Goal: Contribute content: Contribute content

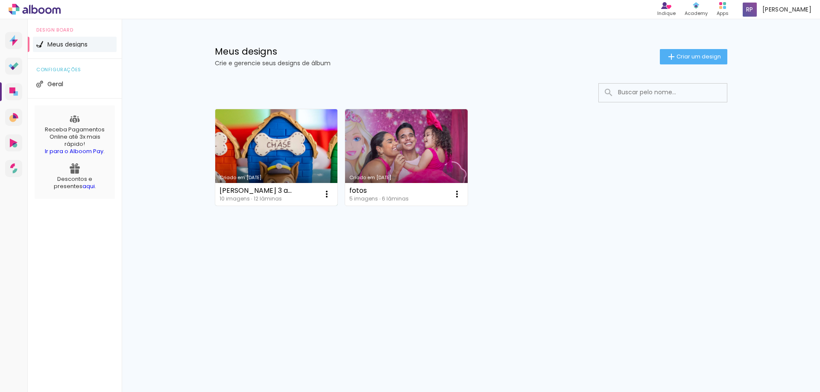
click at [283, 149] on link "Criado em [DATE]" at bounding box center [276, 157] width 123 height 96
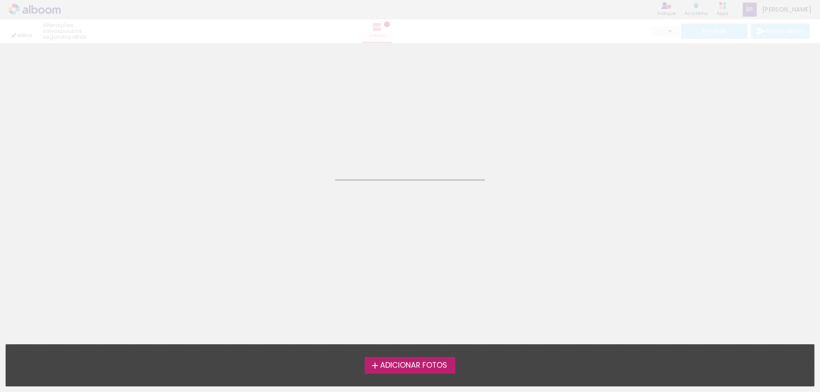
click at [403, 366] on span "Adicionar Fotos" at bounding box center [413, 366] width 67 height 8
click at [0, 0] on input "file" at bounding box center [0, 0] width 0 height 0
click at [17, 366] on iron-horizontal-list at bounding box center [8, 365] width 17 height 53
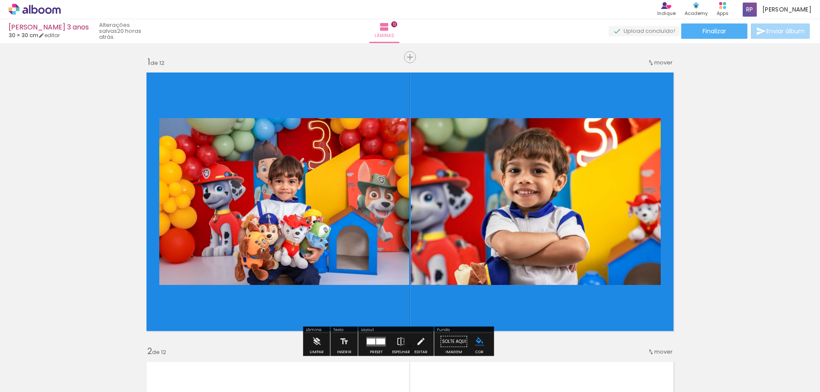
click at [35, 377] on span "Adicionar Fotos" at bounding box center [31, 380] width 26 height 9
click at [0, 0] on input "file" at bounding box center [0, 0] width 0 height 0
click at [18, 381] on span "Adicionar Fotos" at bounding box center [31, 380] width 26 height 9
click at [0, 0] on input "file" at bounding box center [0, 0] width 0 height 0
click at [30, 380] on span "Adicionar Fotos" at bounding box center [31, 380] width 26 height 9
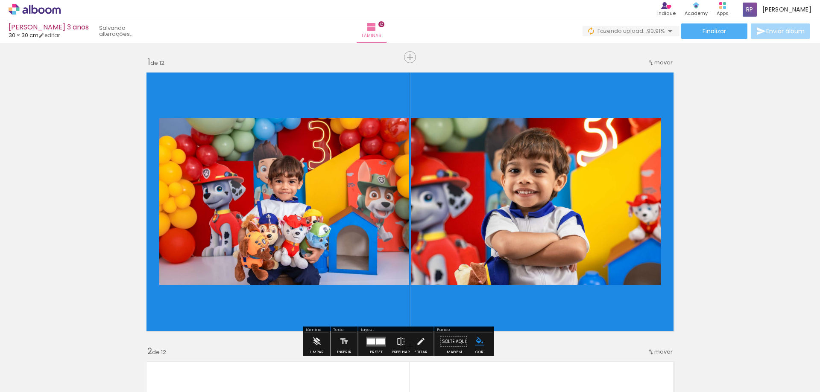
click at [0, 0] on input "file" at bounding box center [0, 0] width 0 height 0
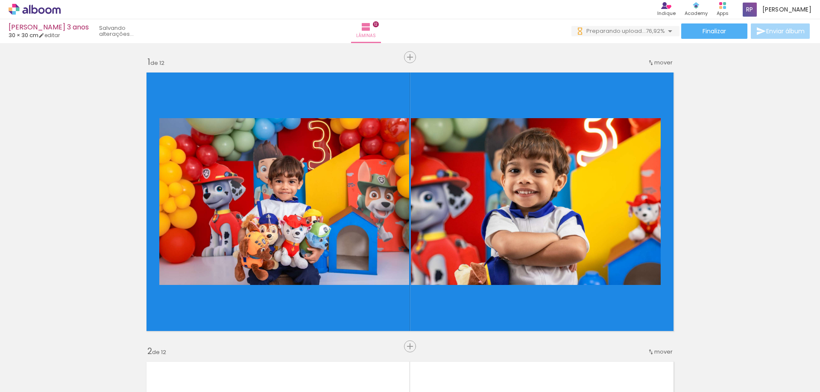
click at [31, 382] on span "Adicionar Fotos" at bounding box center [31, 380] width 26 height 9
click at [0, 0] on input "file" at bounding box center [0, 0] width 0 height 0
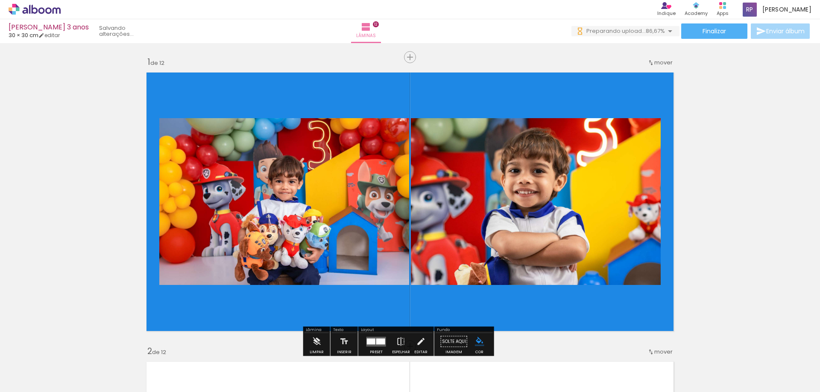
click at [26, 383] on span "Adicionar Fotos" at bounding box center [31, 380] width 26 height 9
click at [0, 0] on input "file" at bounding box center [0, 0] width 0 height 0
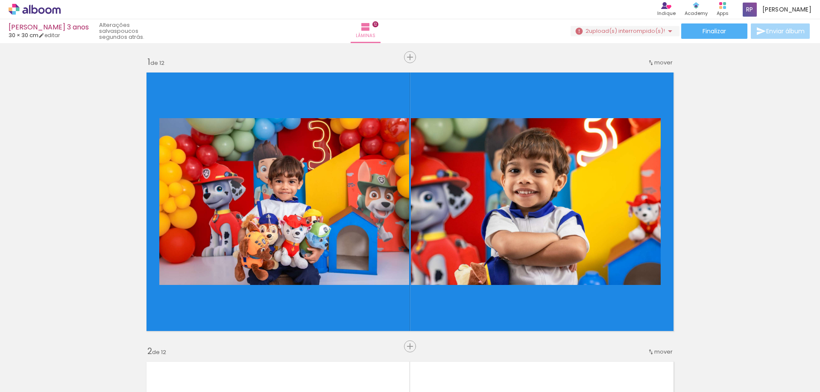
scroll to position [0, 114]
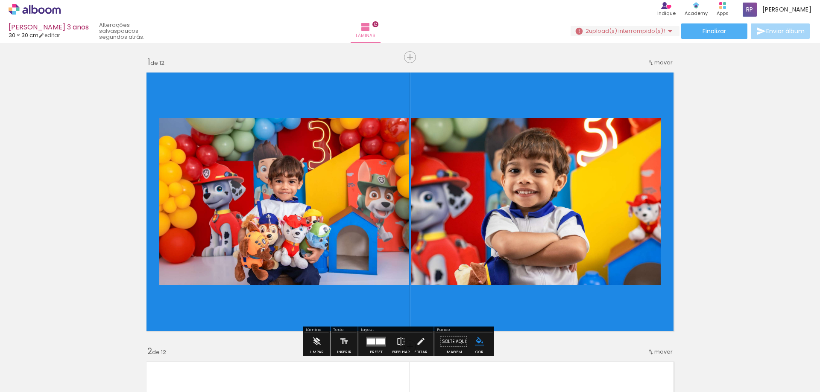
click at [29, 376] on span "Adicionar Fotos" at bounding box center [31, 380] width 26 height 9
click at [0, 0] on input "file" at bounding box center [0, 0] width 0 height 0
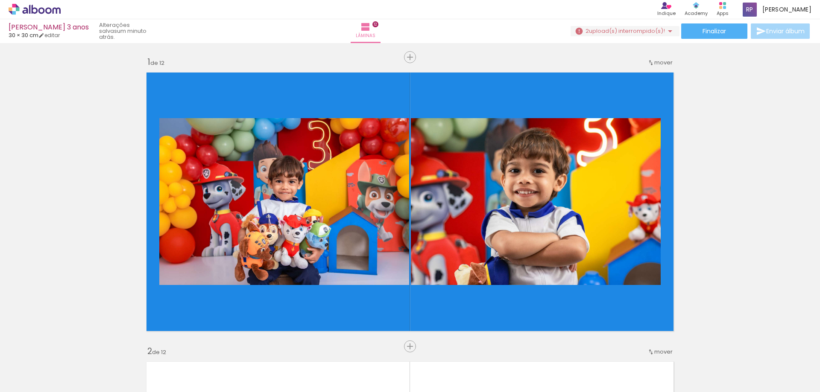
scroll to position [0, 161]
click at [9, 376] on paper-button "Adicionar Fotos" at bounding box center [26, 381] width 41 height 14
click at [0, 0] on input "file" at bounding box center [0, 0] width 0 height 0
click at [26, 377] on span "Adicionar Fotos" at bounding box center [31, 380] width 26 height 9
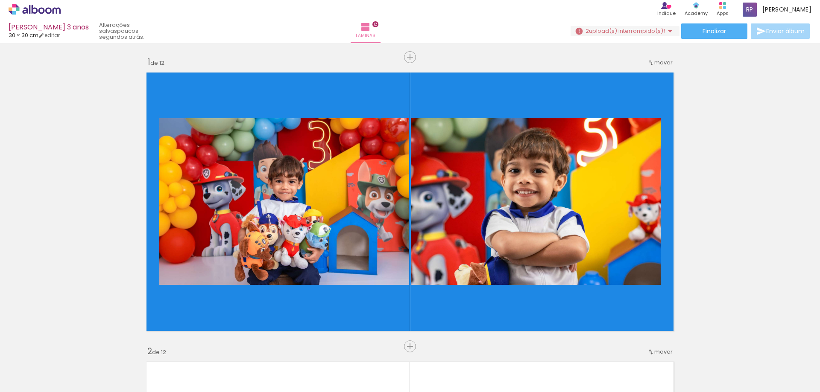
click at [0, 0] on input "file" at bounding box center [0, 0] width 0 height 0
click at [32, 378] on span "Adicionar Fotos" at bounding box center [31, 380] width 26 height 9
click at [0, 0] on input "file" at bounding box center [0, 0] width 0 height 0
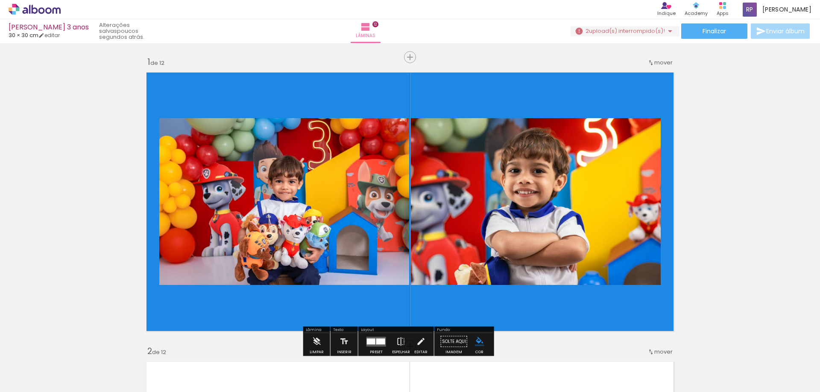
scroll to position [0, 0]
click at [33, 383] on span "Adicionar Fotos" at bounding box center [31, 380] width 26 height 9
click at [0, 0] on input "file" at bounding box center [0, 0] width 0 height 0
click at [25, 380] on span "Adicionar Fotos" at bounding box center [31, 380] width 26 height 9
click at [0, 0] on input "file" at bounding box center [0, 0] width 0 height 0
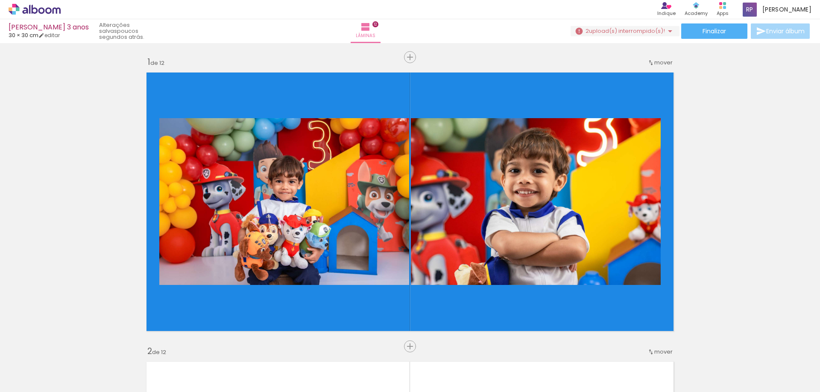
scroll to position [0, 448]
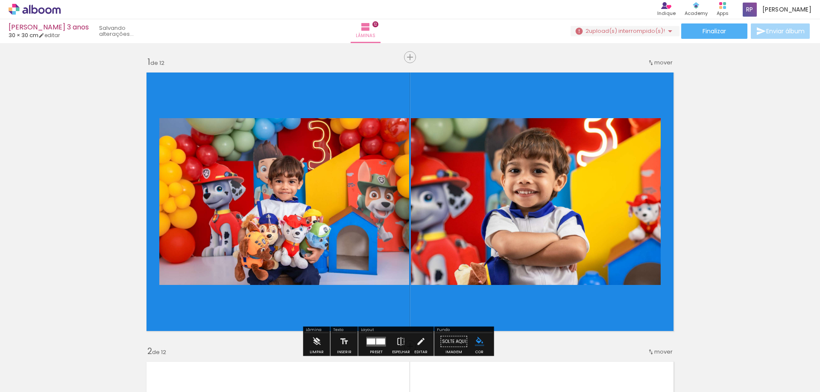
click at [27, 378] on span "Adicionar Fotos" at bounding box center [31, 380] width 26 height 9
click at [0, 0] on input "file" at bounding box center [0, 0] width 0 height 0
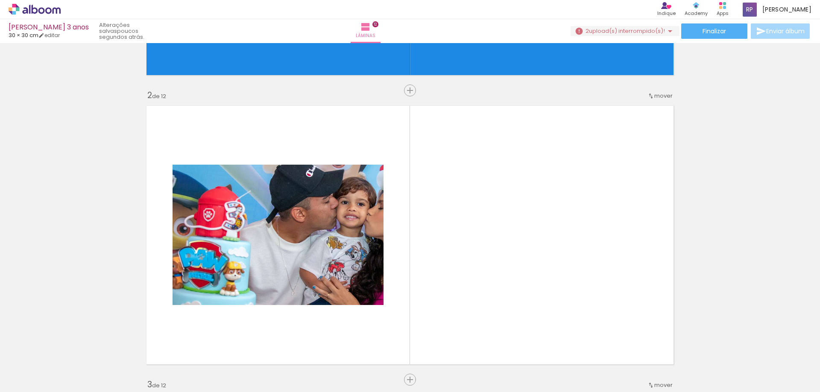
scroll to position [0, 544]
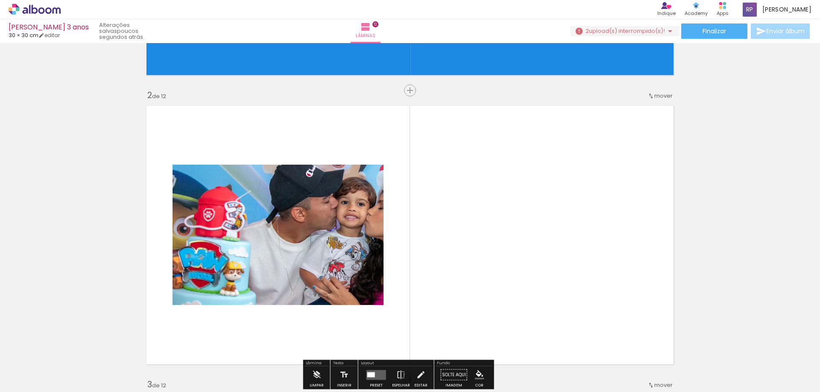
click at [38, 381] on span "Adicionar Fotos" at bounding box center [31, 380] width 26 height 9
click at [0, 0] on input "file" at bounding box center [0, 0] width 0 height 0
click at [39, 380] on span "Adicionar Fotos" at bounding box center [31, 380] width 26 height 9
click at [0, 0] on input "file" at bounding box center [0, 0] width 0 height 0
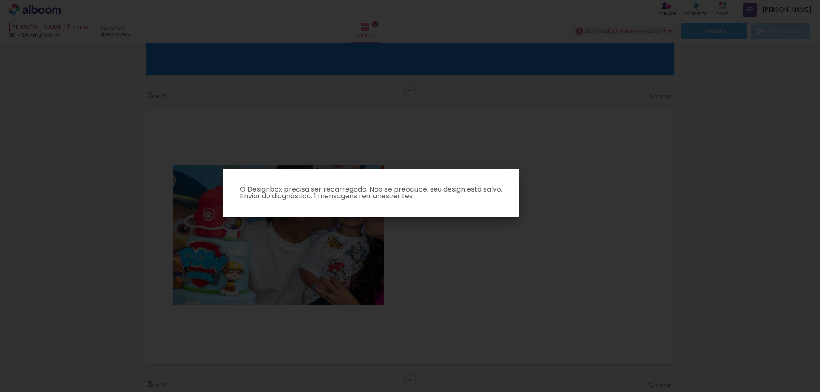
scroll to position [0, 0]
click at [596, 269] on iron-overlay-backdrop at bounding box center [410, 196] width 820 height 392
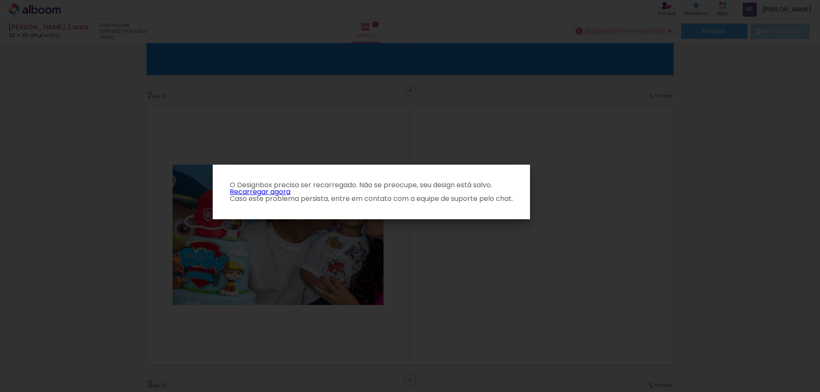
drag, startPoint x: 519, startPoint y: 389, endPoint x: 564, endPoint y: 390, distance: 44.9
click at [564, 390] on iron-overlay-backdrop at bounding box center [410, 196] width 820 height 392
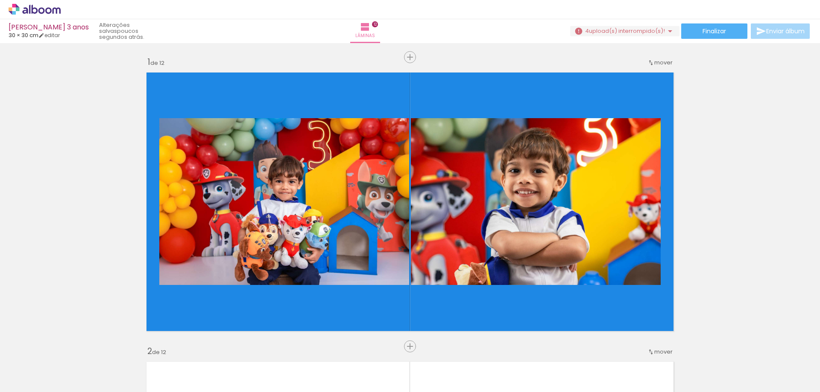
click at [38, 380] on span "Adicionar Fotos" at bounding box center [31, 380] width 26 height 9
click at [0, 0] on input "file" at bounding box center [0, 0] width 0 height 0
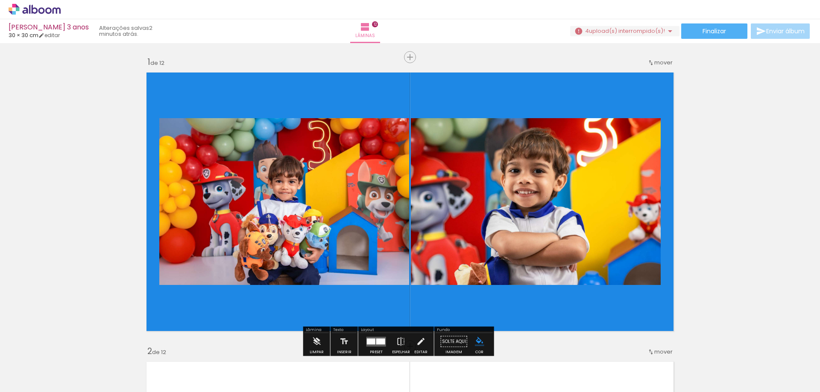
click at [37, 382] on span "Adicionar Fotos" at bounding box center [31, 380] width 26 height 9
click at [0, 0] on input "file" at bounding box center [0, 0] width 0 height 0
click at [33, 382] on span "Adicionar Fotos" at bounding box center [31, 380] width 26 height 9
click at [0, 0] on input "file" at bounding box center [0, 0] width 0 height 0
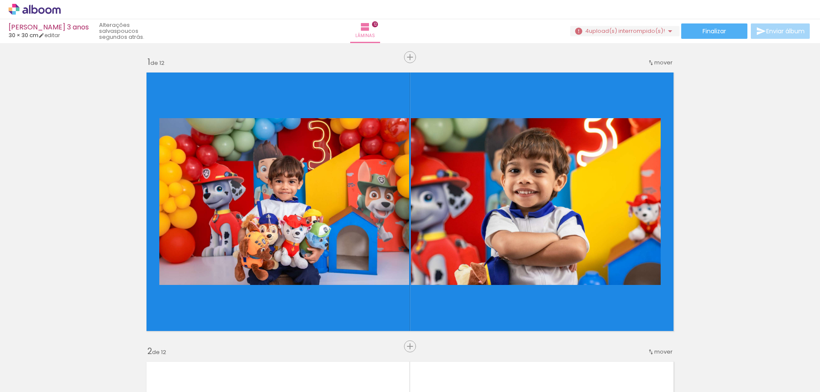
scroll to position [0, 0]
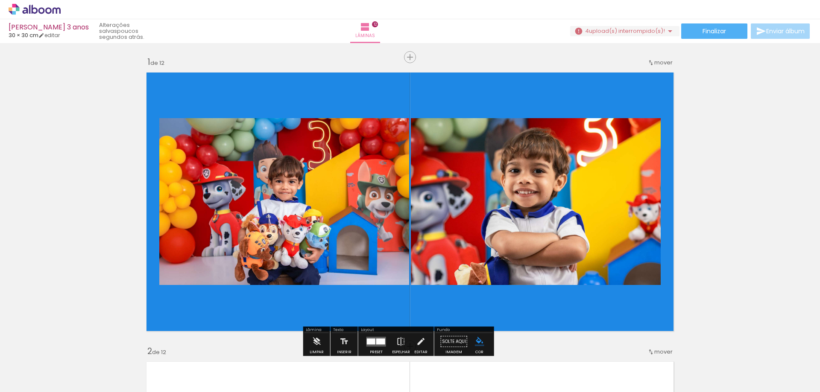
click at [18, 379] on span "Adicionar Fotos" at bounding box center [31, 380] width 26 height 9
click at [0, 0] on input "file" at bounding box center [0, 0] width 0 height 0
click at [27, 380] on span "Adicionar Fotos" at bounding box center [31, 380] width 26 height 9
click at [0, 0] on input "file" at bounding box center [0, 0] width 0 height 0
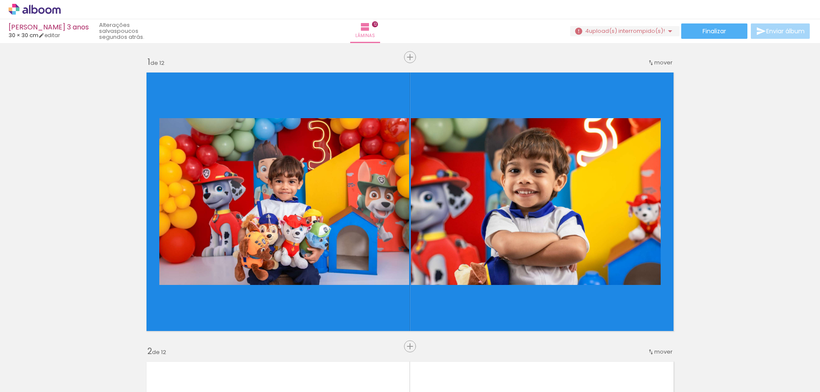
click at [24, 381] on span "Adicionar Fotos" at bounding box center [31, 380] width 26 height 9
click at [0, 0] on input "file" at bounding box center [0, 0] width 0 height 0
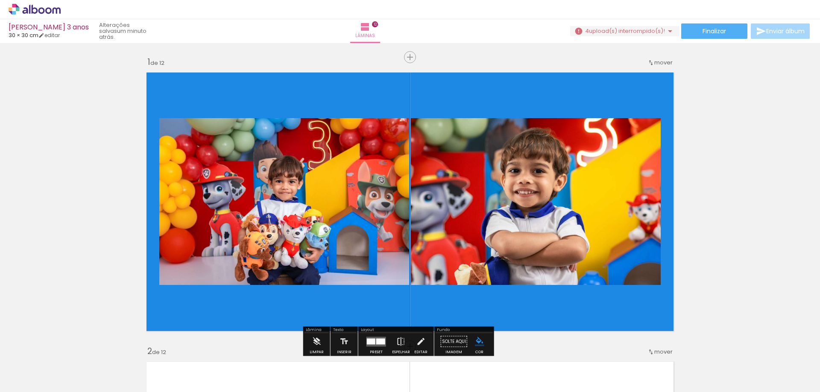
click at [39, 379] on span "Adicionar Fotos" at bounding box center [31, 380] width 26 height 9
click at [0, 0] on input "file" at bounding box center [0, 0] width 0 height 0
click at [24, 379] on span "Adicionar Fotos" at bounding box center [31, 380] width 26 height 9
click at [0, 0] on input "file" at bounding box center [0, 0] width 0 height 0
click at [29, 381] on span "Adicionar Fotos" at bounding box center [31, 380] width 26 height 9
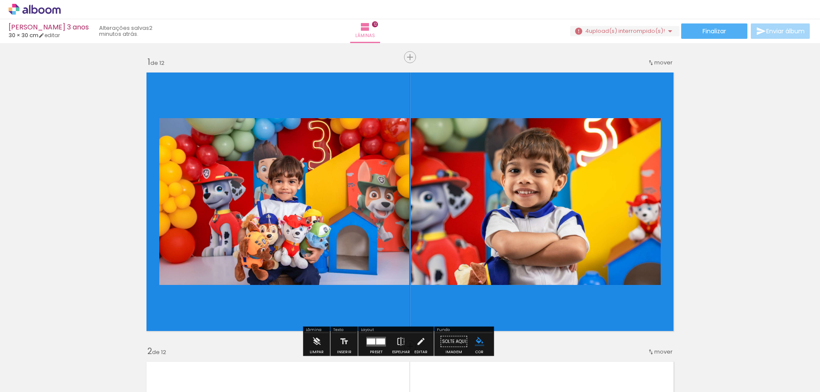
click at [0, 0] on input "file" at bounding box center [0, 0] width 0 height 0
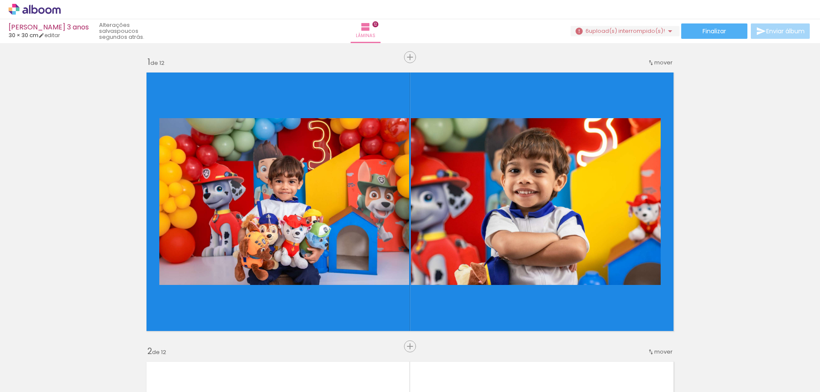
click at [36, 379] on span "Adicionar Fotos" at bounding box center [31, 380] width 26 height 9
click at [0, 0] on input "file" at bounding box center [0, 0] width 0 height 0
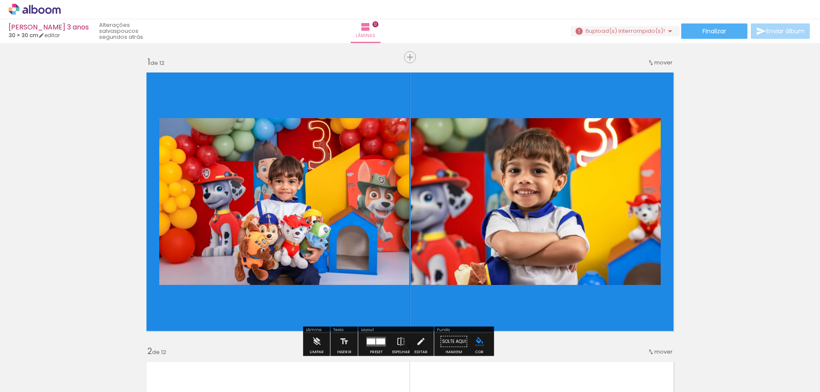
click at [24, 378] on span "Adicionar Fotos" at bounding box center [31, 380] width 26 height 9
click at [0, 0] on input "file" at bounding box center [0, 0] width 0 height 0
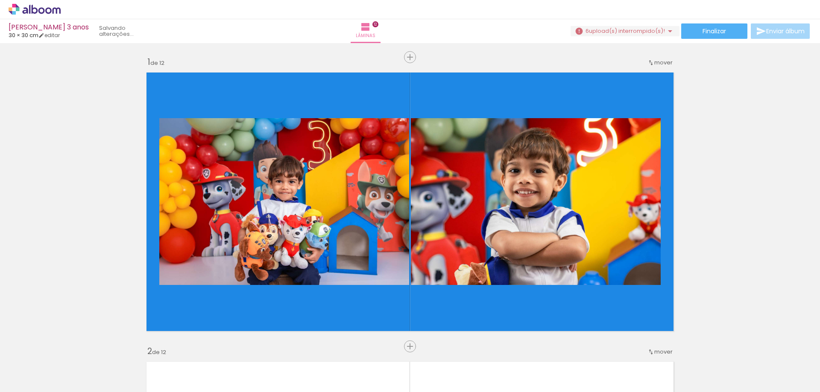
scroll to position [0, 1739]
click at [23, 378] on span "Adicionar Fotos" at bounding box center [31, 380] width 26 height 9
click at [0, 0] on input "file" at bounding box center [0, 0] width 0 height 0
click at [33, 380] on span "Adicionar Fotos" at bounding box center [31, 380] width 26 height 9
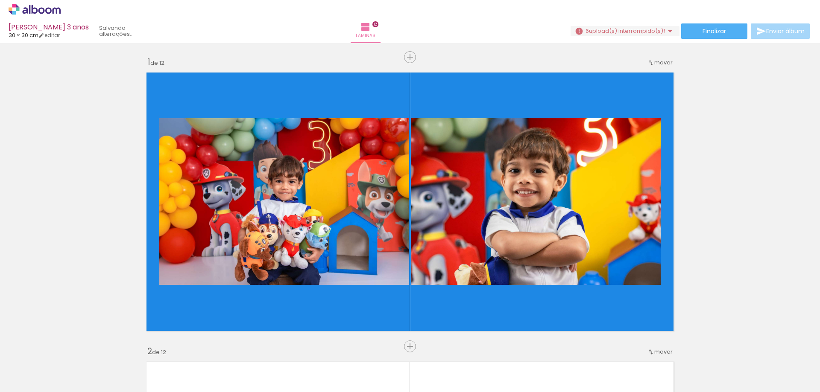
click at [0, 0] on input "file" at bounding box center [0, 0] width 0 height 0
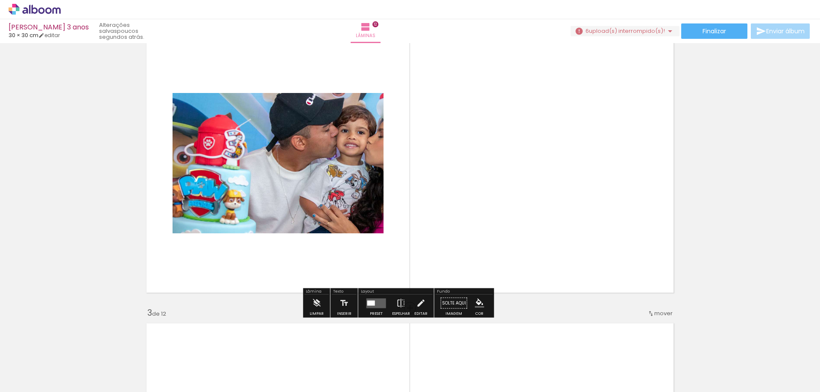
scroll to position [342, 0]
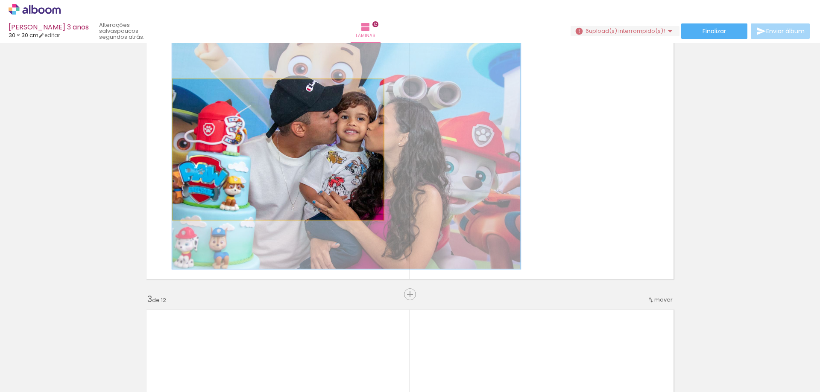
click at [315, 197] on quentale-photo at bounding box center [277, 149] width 211 height 140
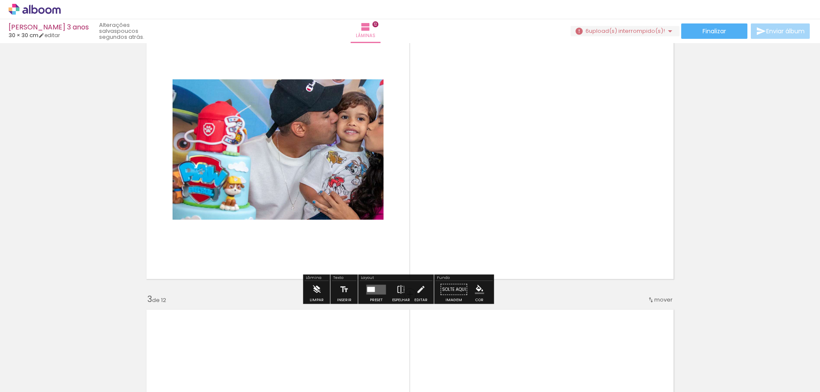
click at [321, 289] on iron-icon at bounding box center [316, 289] width 9 height 17
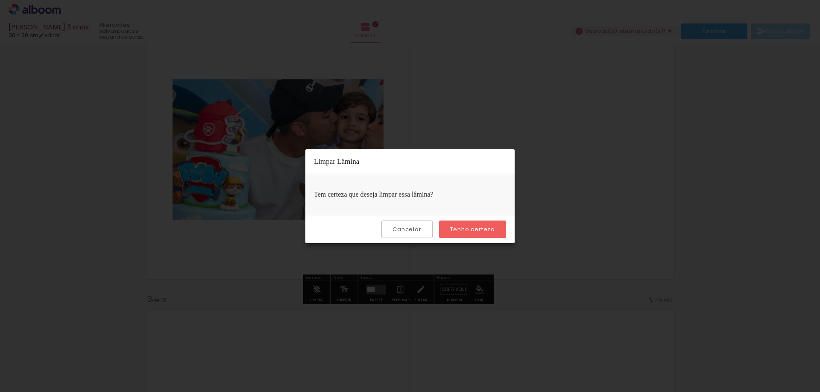
click at [0, 0] on slot "Tenho certeza" at bounding box center [0, 0] width 0 height 0
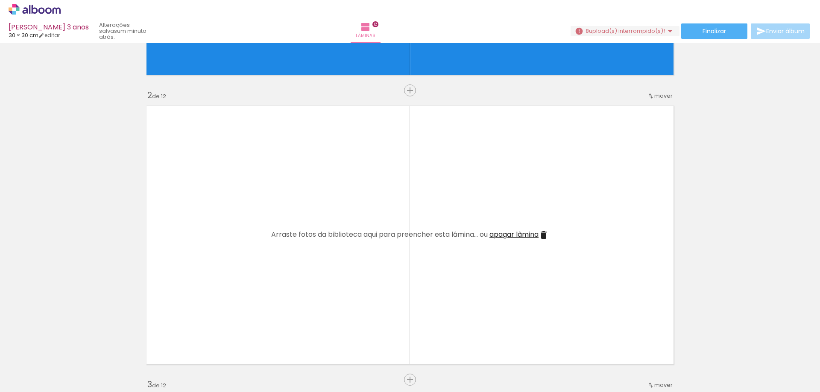
scroll to position [0, 0]
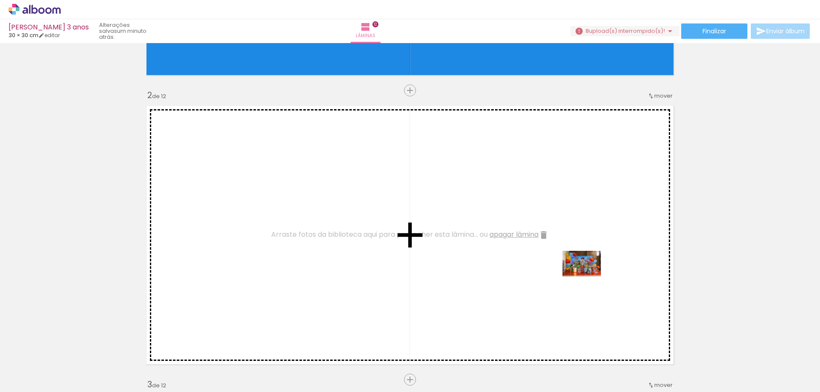
drag, startPoint x: 616, startPoint y: 367, endPoint x: 608, endPoint y: 286, distance: 80.6
click at [586, 263] on quentale-workspace at bounding box center [410, 196] width 820 height 392
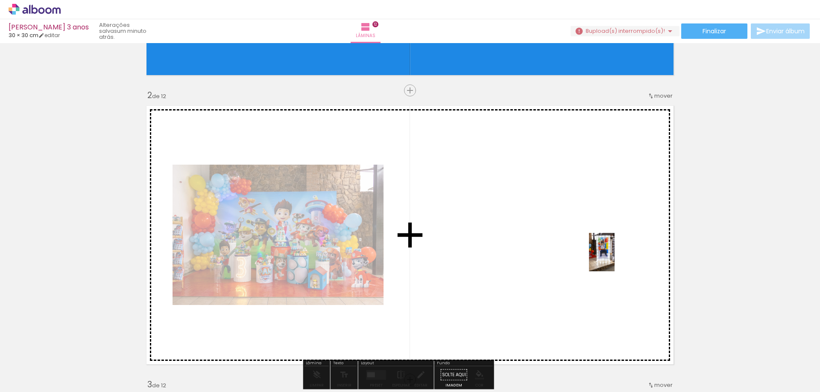
drag, startPoint x: 660, startPoint y: 364, endPoint x: 604, endPoint y: 272, distance: 108.3
click at [612, 253] on quentale-workspace at bounding box center [410, 196] width 820 height 392
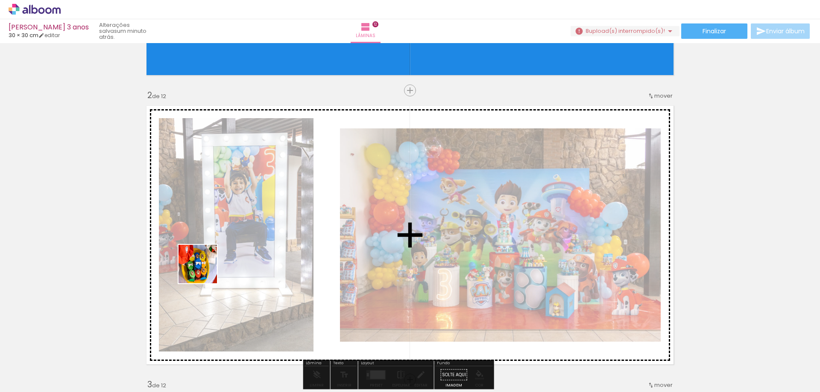
drag, startPoint x: 181, startPoint y: 371, endPoint x: 175, endPoint y: 310, distance: 62.2
click at [207, 261] on quentale-workspace at bounding box center [410, 196] width 820 height 392
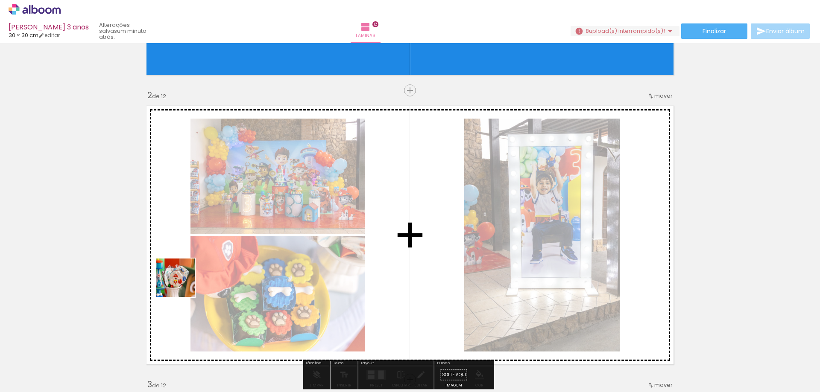
drag, startPoint x: 131, startPoint y: 365, endPoint x: 190, endPoint y: 277, distance: 107.0
click at [190, 277] on quentale-workspace at bounding box center [410, 196] width 820 height 392
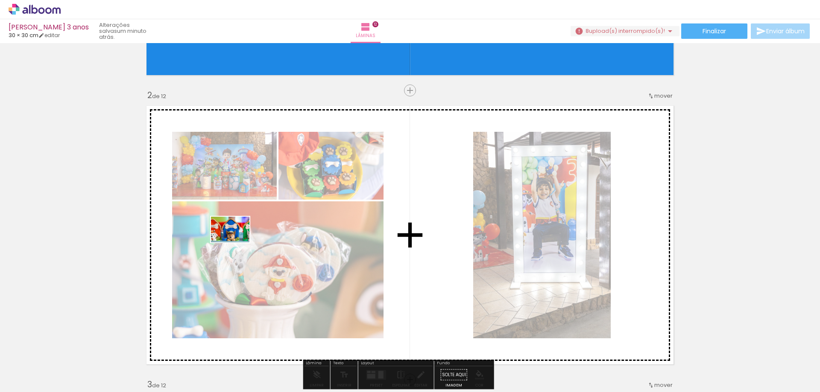
drag, startPoint x: 93, startPoint y: 370, endPoint x: 259, endPoint y: 228, distance: 217.4
click at [254, 231] on quentale-workspace at bounding box center [410, 196] width 820 height 392
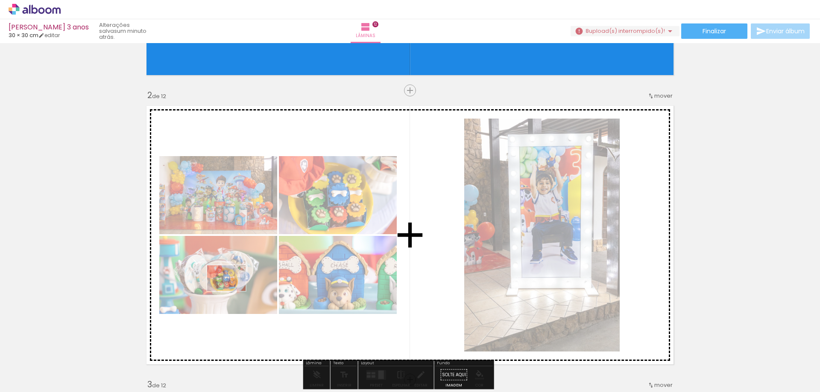
drag, startPoint x: 187, startPoint y: 368, endPoint x: 238, endPoint y: 287, distance: 95.9
click at [238, 287] on quentale-workspace at bounding box center [410, 196] width 820 height 392
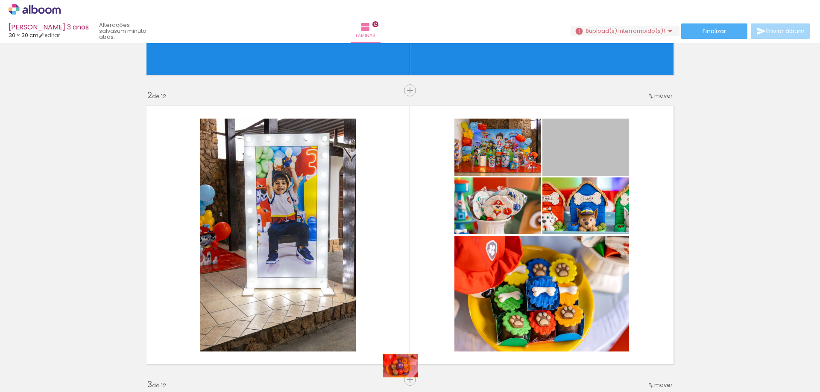
drag, startPoint x: 578, startPoint y: 148, endPoint x: 395, endPoint y: 368, distance: 285.3
click at [395, 368] on quentale-workspace at bounding box center [410, 196] width 820 height 392
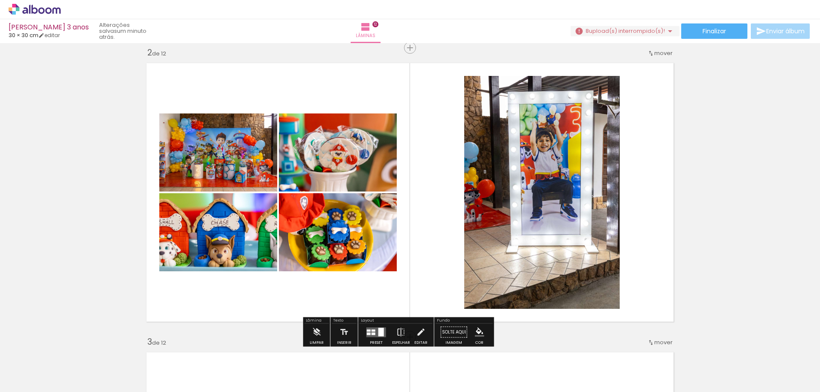
scroll to position [342, 0]
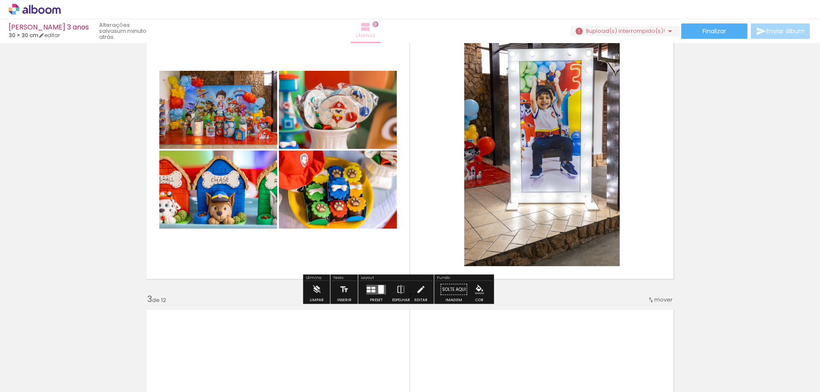
click at [371, 27] on iron-icon at bounding box center [365, 27] width 10 height 10
drag, startPoint x: 742, startPoint y: 123, endPoint x: 777, endPoint y: 74, distance: 59.6
click at [383, 292] on quentale-layouter at bounding box center [376, 290] width 20 height 10
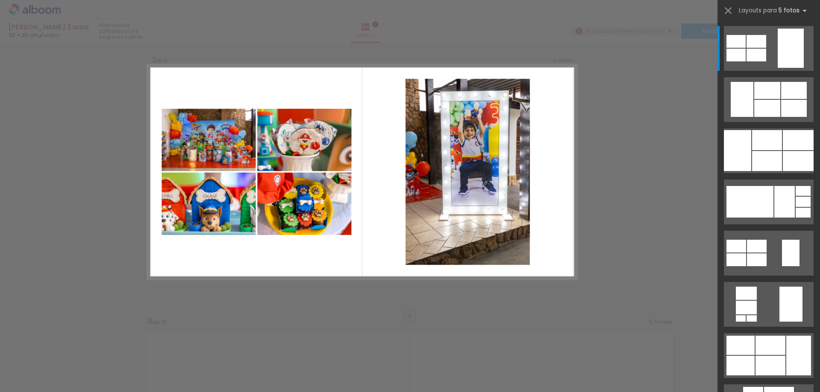
scroll to position [301, 0]
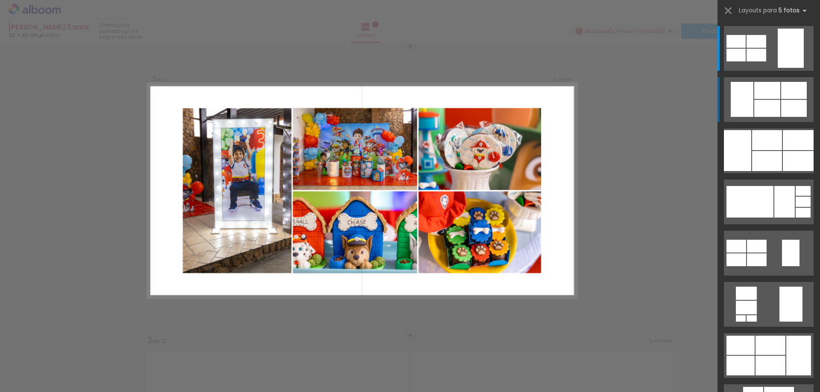
click at [775, 96] on div at bounding box center [767, 90] width 26 height 17
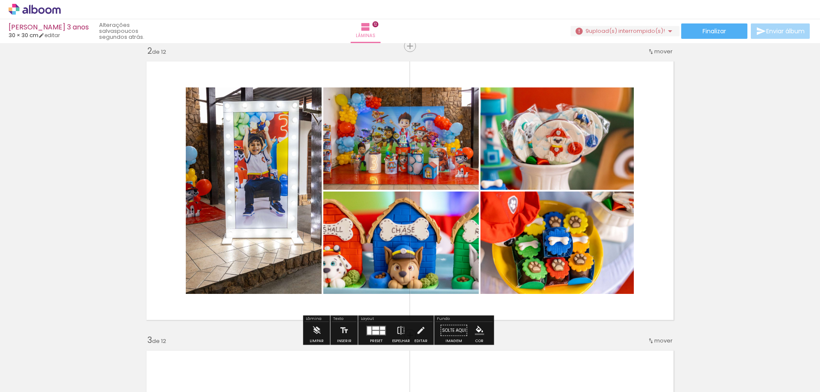
click at [385, 330] on div at bounding box center [382, 328] width 5 height 3
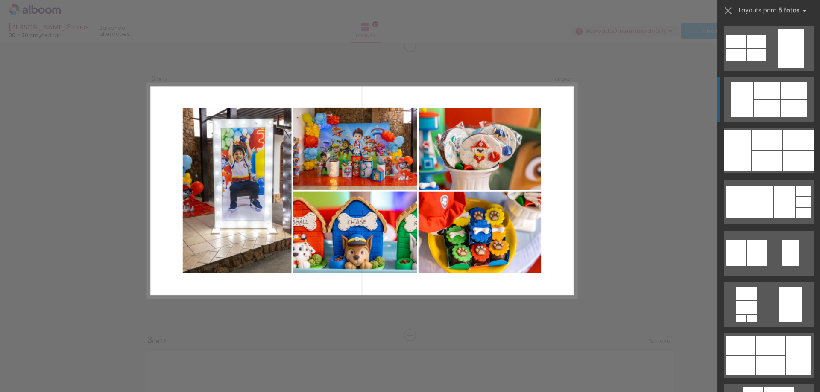
scroll to position [51, 0]
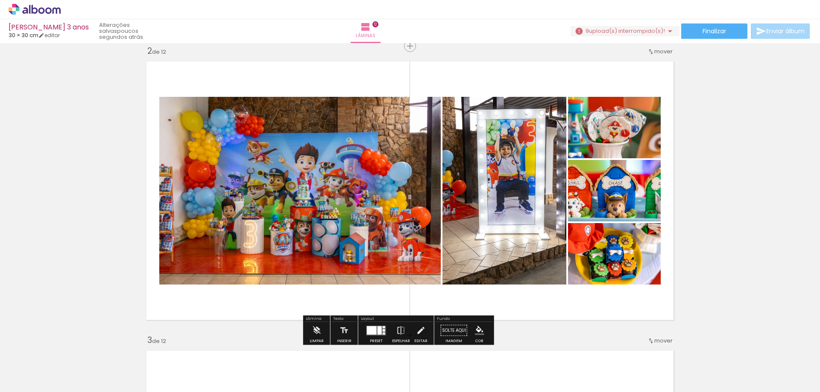
click at [377, 68] on quentale-layouter at bounding box center [410, 191] width 536 height 268
click at [484, 330] on iron-icon "color picker" at bounding box center [479, 330] width 9 height 9
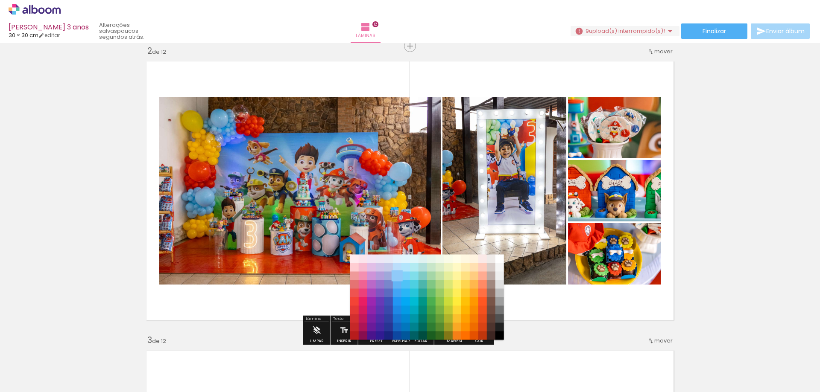
click at [398, 275] on paper-item "#90caf9" at bounding box center [396, 276] width 9 height 9
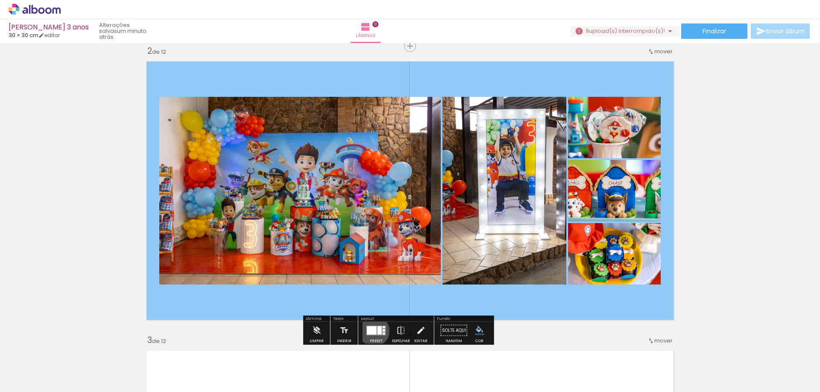
click at [377, 333] on div at bounding box center [372, 330] width 10 height 9
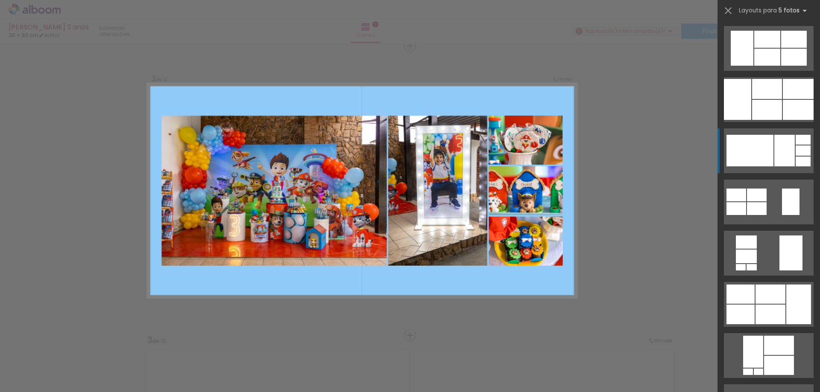
scroll to position [154, 0]
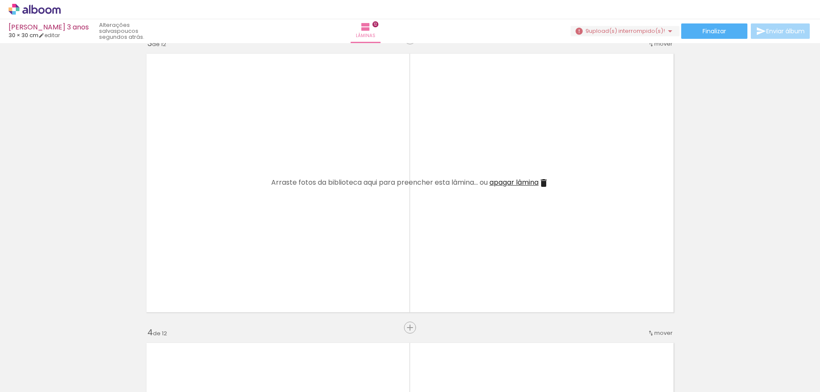
scroll to position [640, 0]
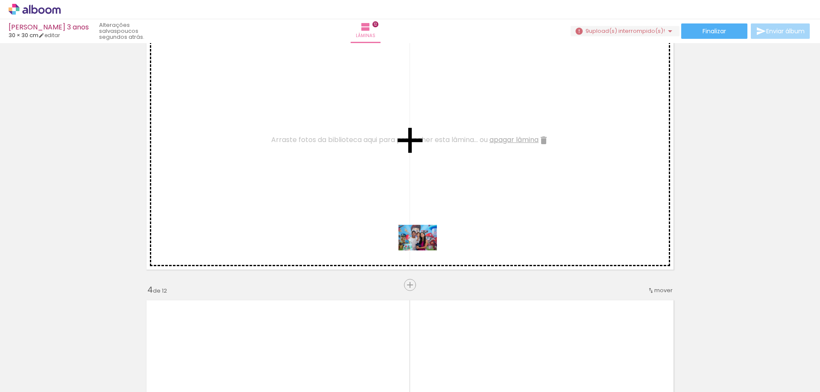
drag, startPoint x: 424, startPoint y: 367, endPoint x: 426, endPoint y: 235, distance: 131.5
click at [426, 235] on quentale-workspace at bounding box center [410, 196] width 820 height 392
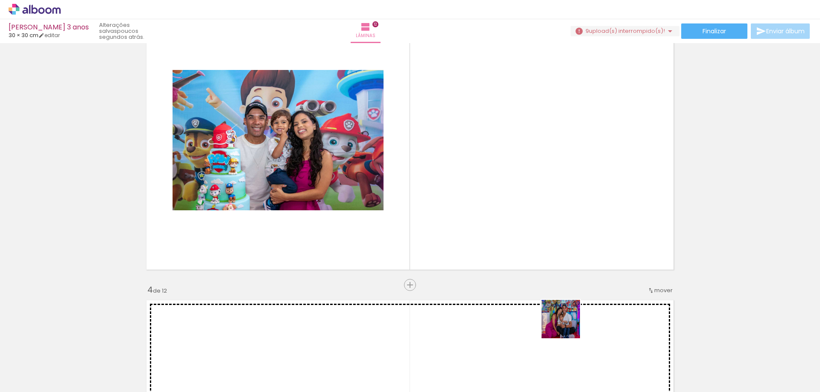
drag, startPoint x: 568, startPoint y: 371, endPoint x: 566, endPoint y: 196, distance: 175.5
click at [566, 196] on quentale-workspace at bounding box center [410, 196] width 820 height 392
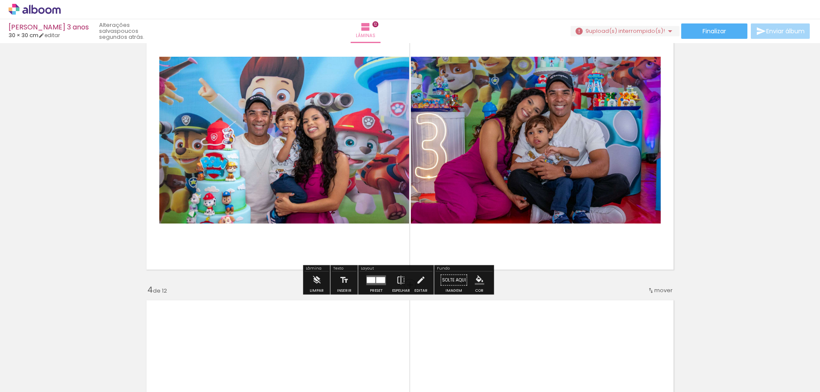
scroll to position [683, 0]
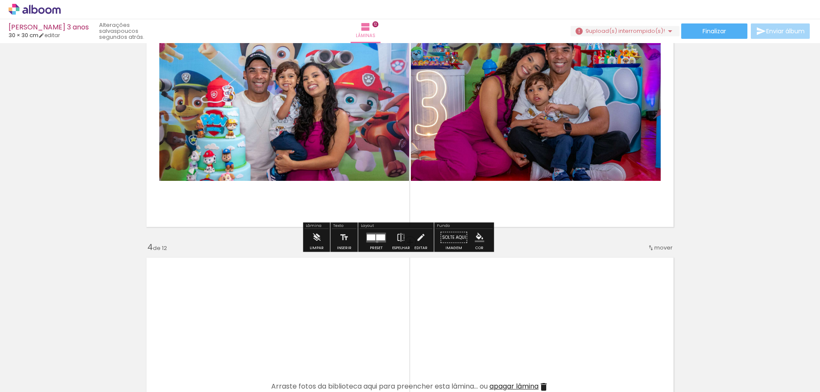
click at [384, 243] on quentale-layouter at bounding box center [376, 238] width 20 height 10
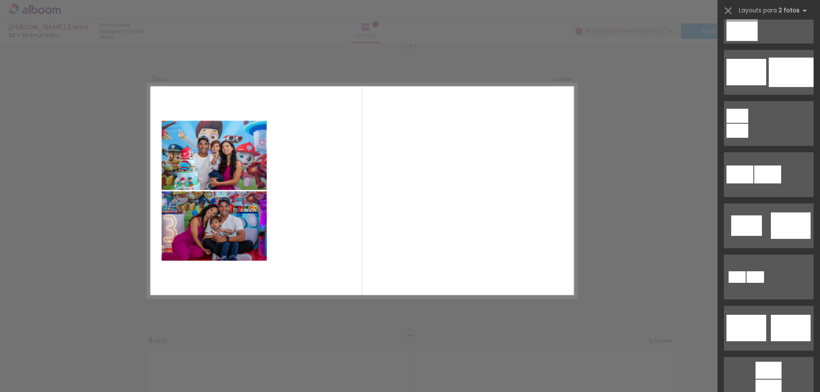
scroll to position [0, 0]
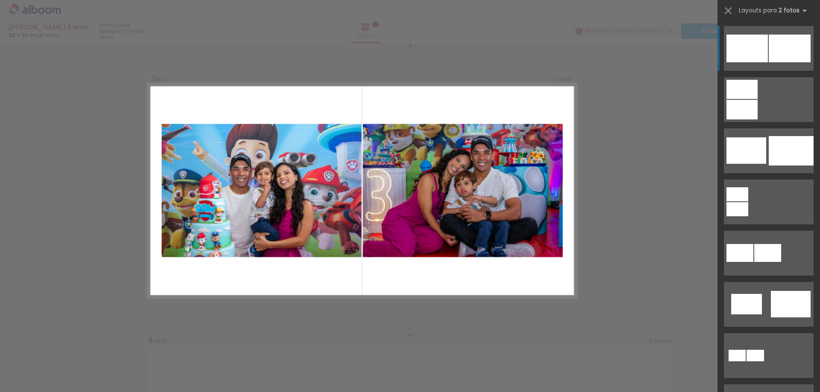
click at [778, 46] on div at bounding box center [789, 49] width 42 height 28
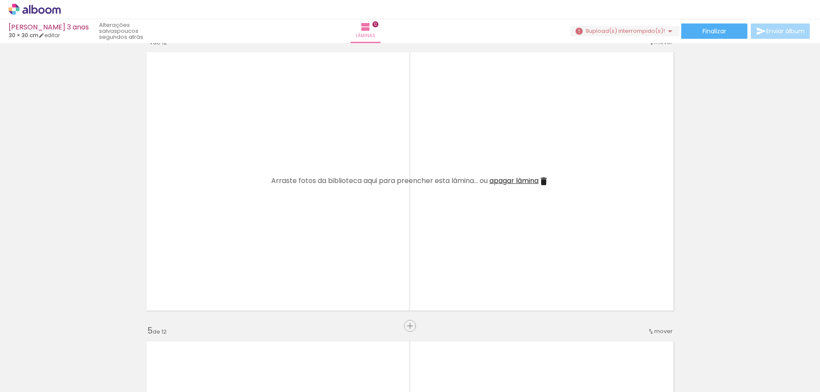
scroll to position [932, 0]
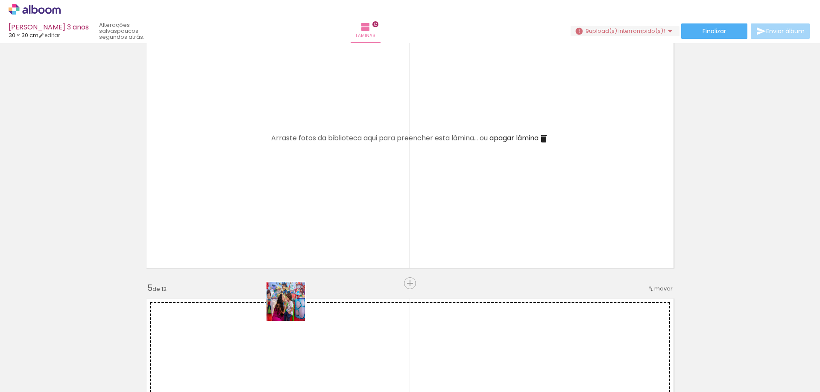
drag, startPoint x: 282, startPoint y: 368, endPoint x: 301, endPoint y: 260, distance: 109.6
click at [301, 260] on quentale-workspace at bounding box center [410, 196] width 820 height 392
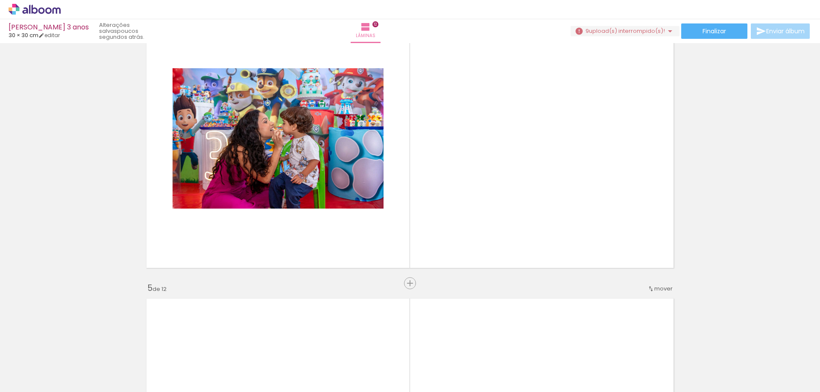
scroll to position [0, 444]
drag, startPoint x: 602, startPoint y: 368, endPoint x: 585, endPoint y: 233, distance: 136.4
click at [585, 237] on quentale-workspace at bounding box center [410, 196] width 820 height 392
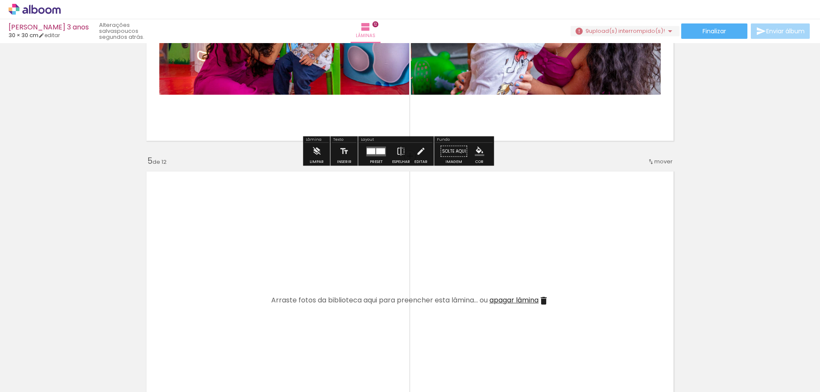
scroll to position [1060, 0]
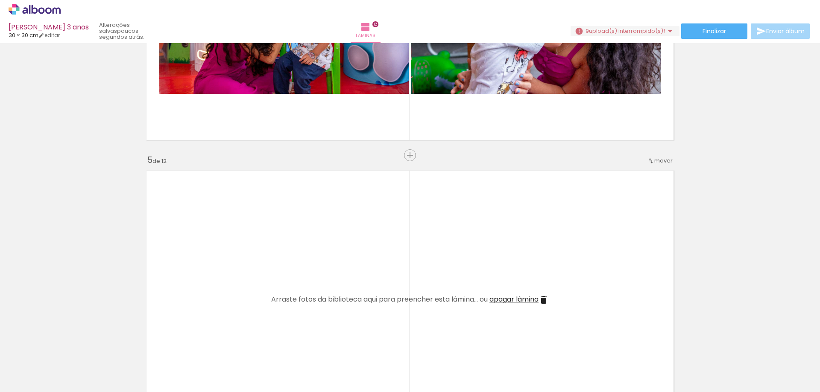
click at [434, 241] on quentale-layouter at bounding box center [410, 300] width 536 height 268
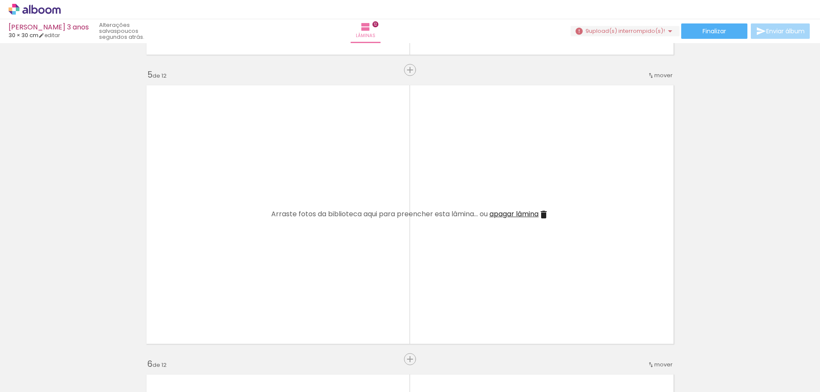
scroll to position [0, 723]
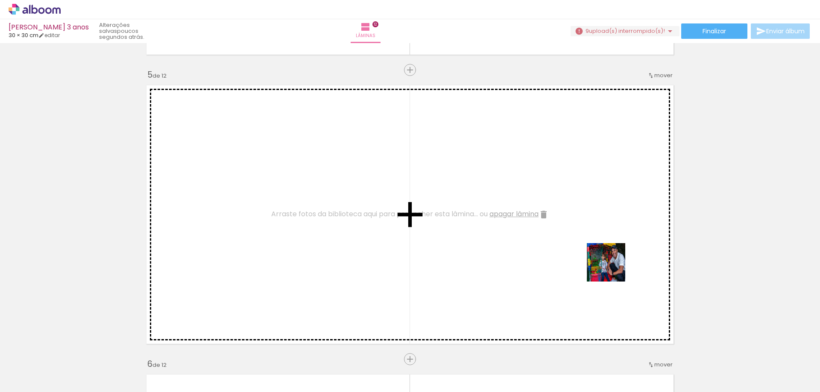
drag, startPoint x: 661, startPoint y: 365, endPoint x: 596, endPoint y: 233, distance: 148.0
click at [596, 233] on quentale-workspace at bounding box center [410, 196] width 820 height 392
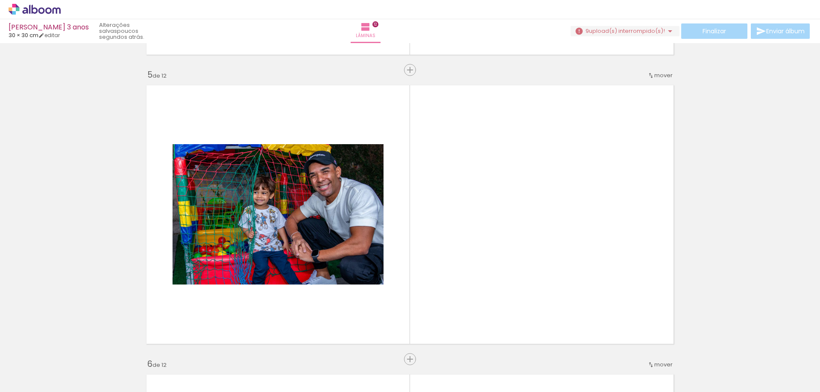
scroll to position [0, 1327]
drag, startPoint x: 736, startPoint y: 370, endPoint x: 662, endPoint y: 277, distance: 118.9
click at [662, 277] on quentale-workspace at bounding box center [410, 196] width 820 height 392
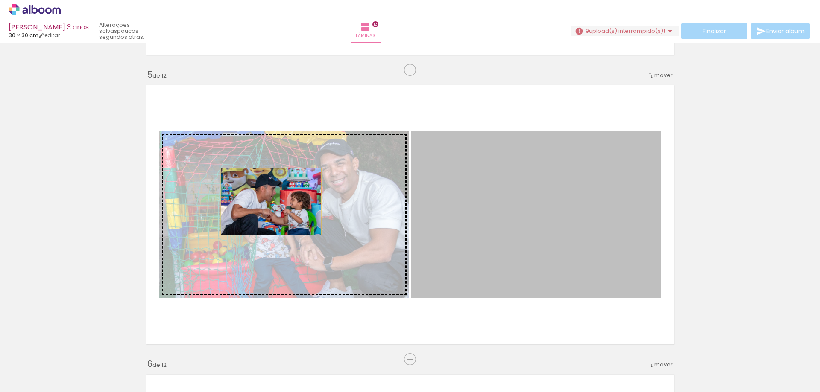
drag, startPoint x: 612, startPoint y: 188, endPoint x: 267, endPoint y: 209, distance: 345.6
click at [0, 0] on slot at bounding box center [0, 0] width 0 height 0
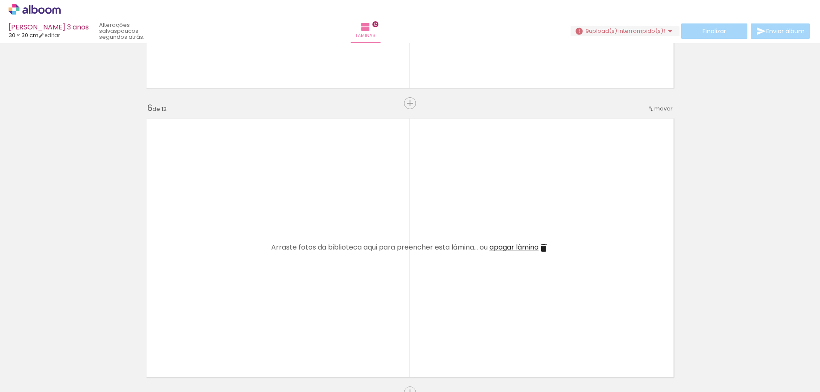
scroll to position [0, 0]
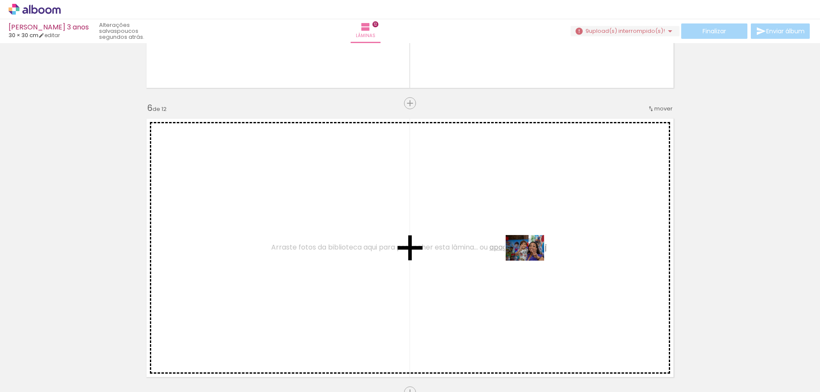
drag, startPoint x: 522, startPoint y: 368, endPoint x: 534, endPoint y: 248, distance: 121.0
click at [534, 248] on quentale-workspace at bounding box center [410, 196] width 820 height 392
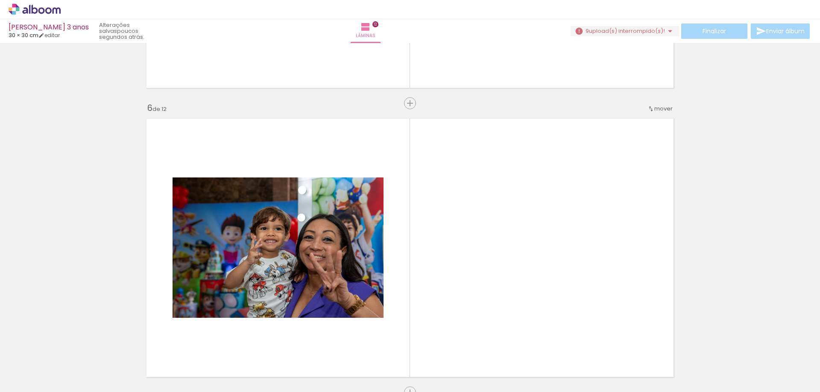
scroll to position [0, 387]
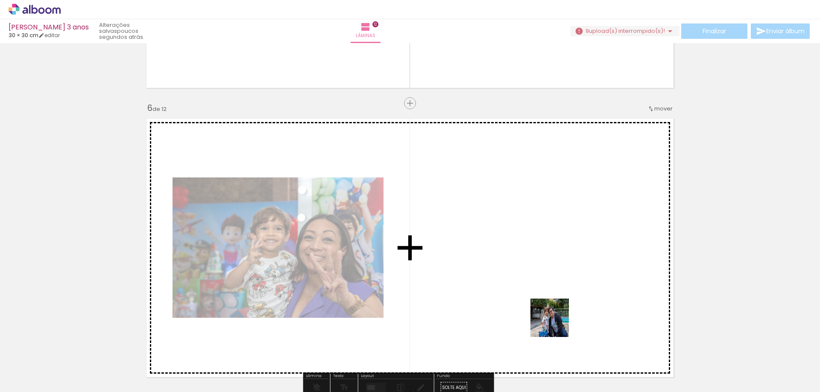
drag, startPoint x: 558, startPoint y: 365, endPoint x: 556, endPoint y: 277, distance: 88.0
click at [556, 277] on quentale-workspace at bounding box center [410, 196] width 820 height 392
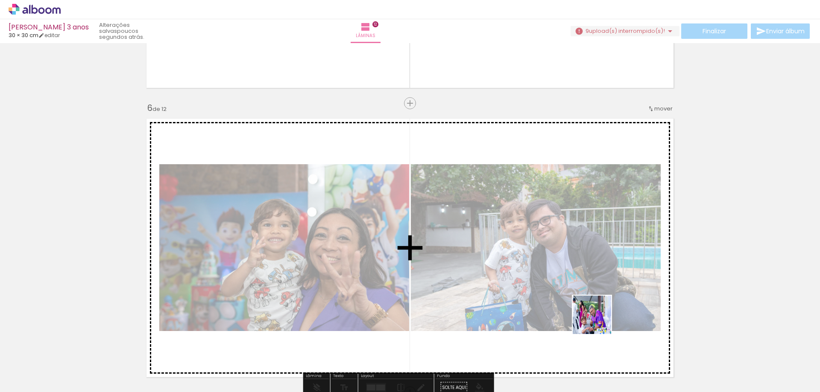
drag, startPoint x: 612, startPoint y: 366, endPoint x: 625, endPoint y: 263, distance: 103.7
click at [584, 232] on quentale-workspace at bounding box center [410, 196] width 820 height 392
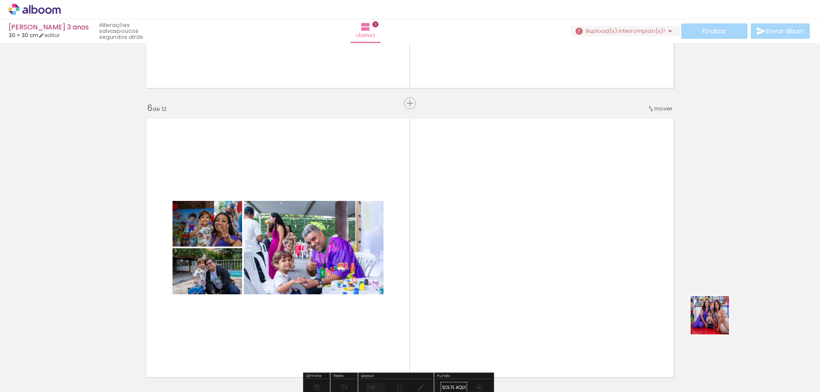
drag, startPoint x: 748, startPoint y: 360, endPoint x: 653, endPoint y: 264, distance: 135.3
click at [655, 264] on quentale-workspace at bounding box center [410, 196] width 820 height 392
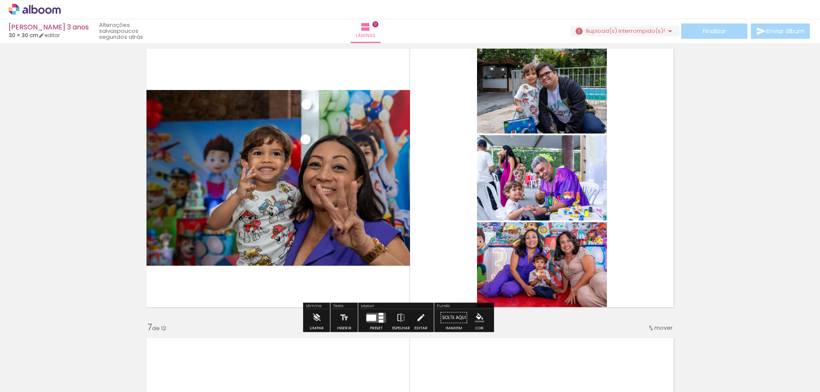
scroll to position [1487, 0]
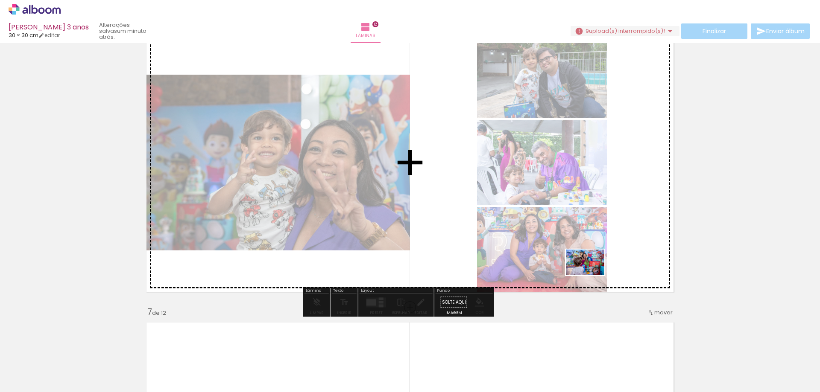
drag, startPoint x: 716, startPoint y: 369, endPoint x: 590, endPoint y: 274, distance: 157.9
click at [590, 274] on quentale-workspace at bounding box center [410, 196] width 820 height 392
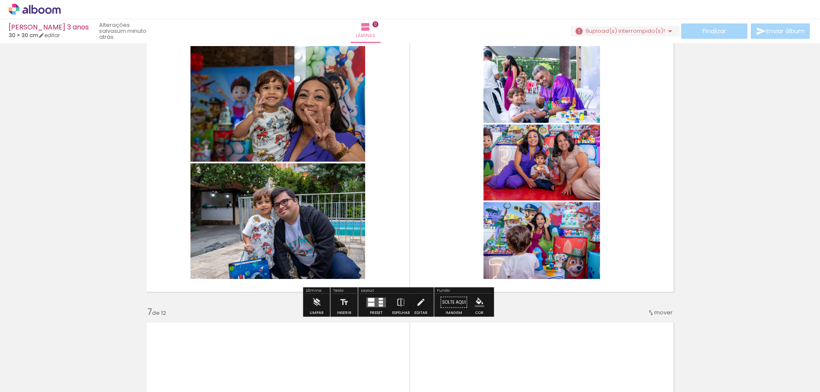
click at [383, 304] on quentale-layouter at bounding box center [376, 303] width 20 height 10
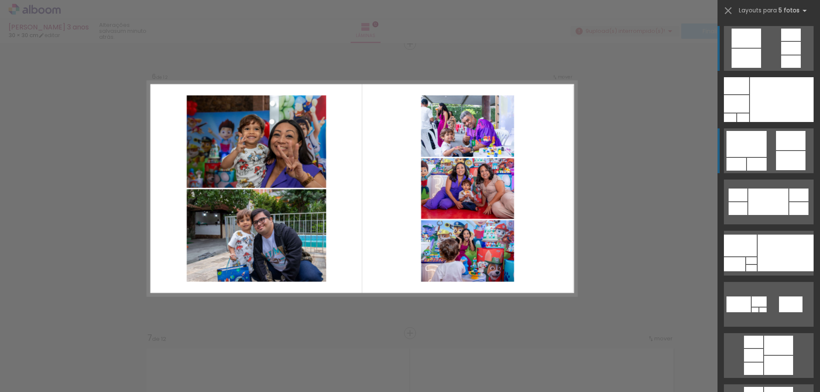
scroll to position [1458, 0]
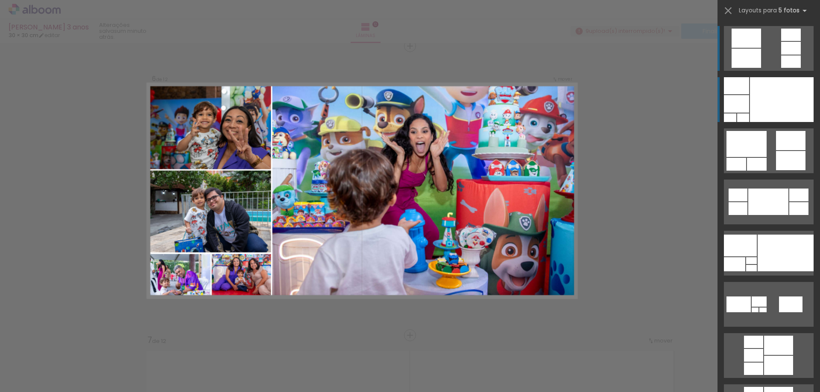
click at [774, 103] on div at bounding box center [782, 99] width 64 height 45
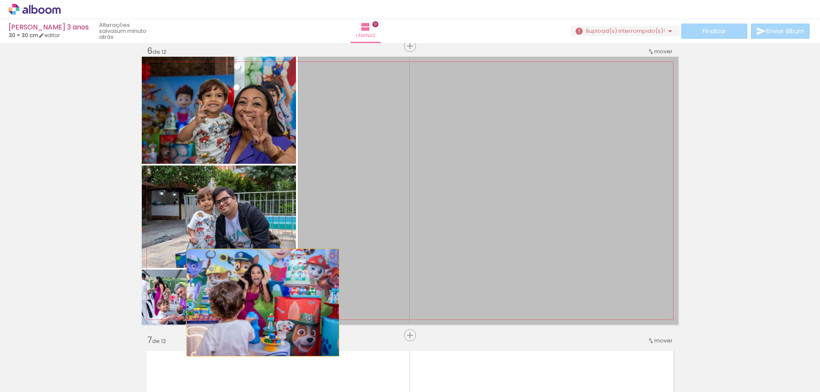
drag, startPoint x: 554, startPoint y: 158, endPoint x: 260, endPoint y: 303, distance: 328.0
click at [0, 0] on slot at bounding box center [0, 0] width 0 height 0
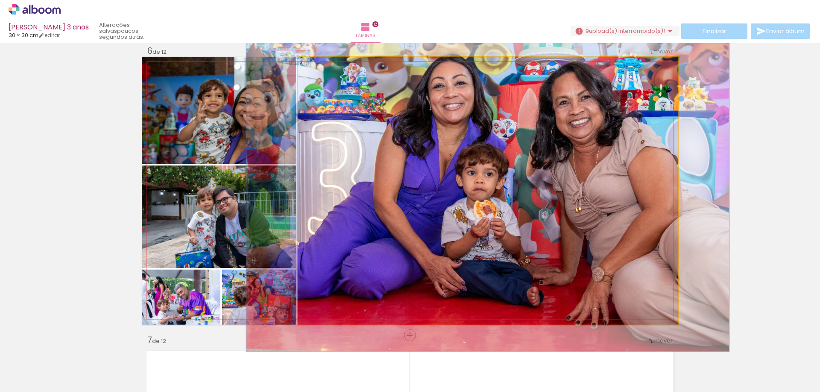
drag, startPoint x: 315, startPoint y: 66, endPoint x: 321, endPoint y: 68, distance: 6.3
click at [321, 68] on div at bounding box center [324, 66] width 8 height 8
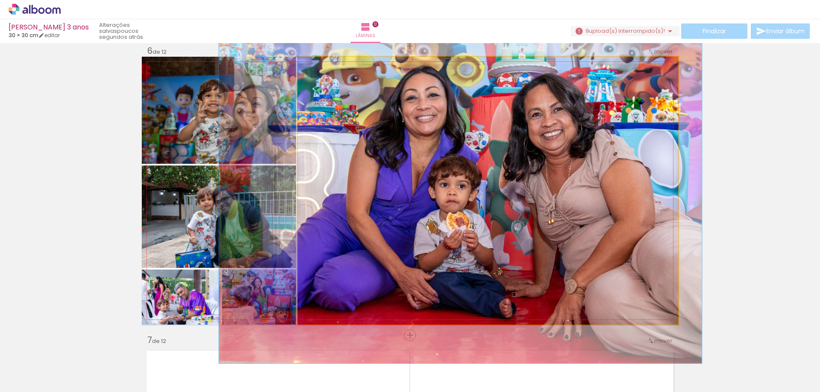
drag, startPoint x: 513, startPoint y: 107, endPoint x: 485, endPoint y: 119, distance: 29.8
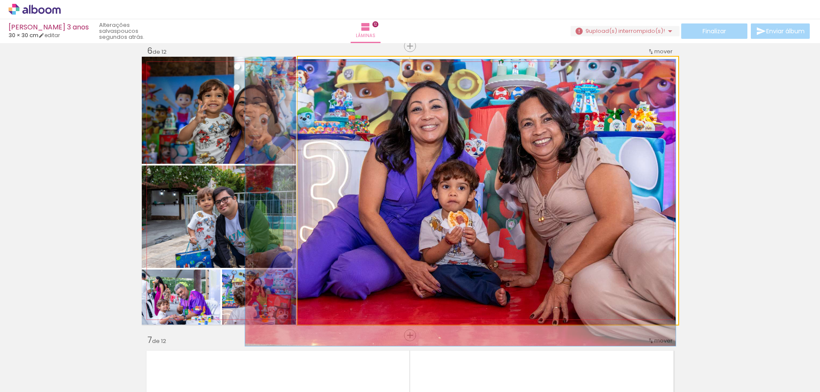
type paper-slider "107"
click at [318, 66] on div at bounding box center [320, 66] width 8 height 8
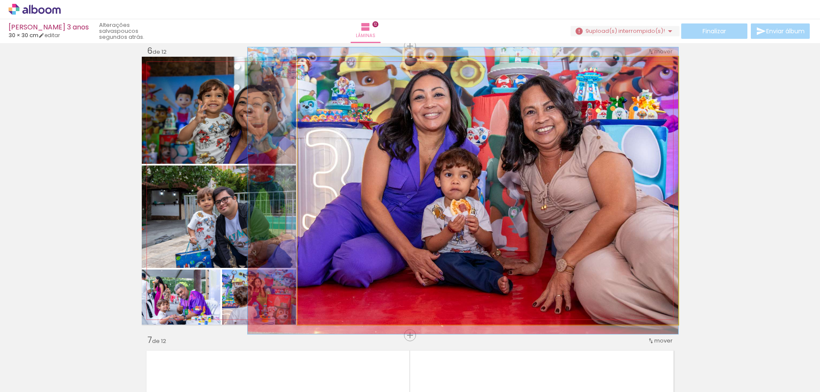
drag, startPoint x: 458, startPoint y: 143, endPoint x: 430, endPoint y: 131, distance: 29.8
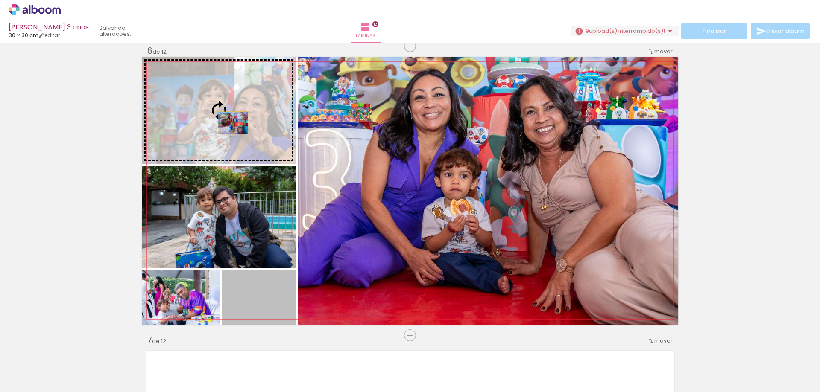
drag, startPoint x: 276, startPoint y: 310, endPoint x: 230, endPoint y: 122, distance: 193.9
click at [0, 0] on slot at bounding box center [0, 0] width 0 height 0
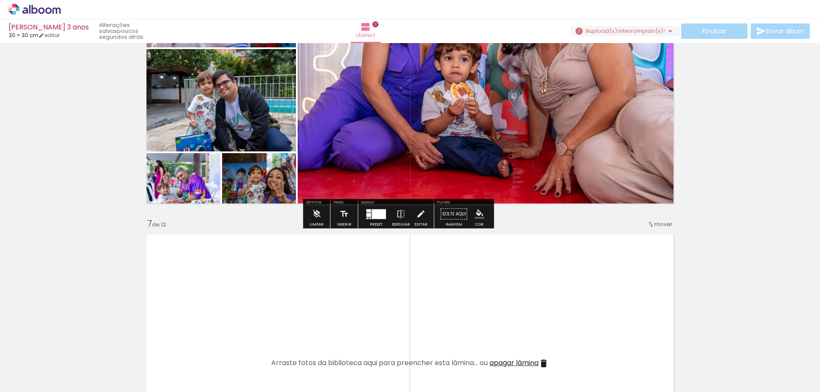
scroll to position [1629, 0]
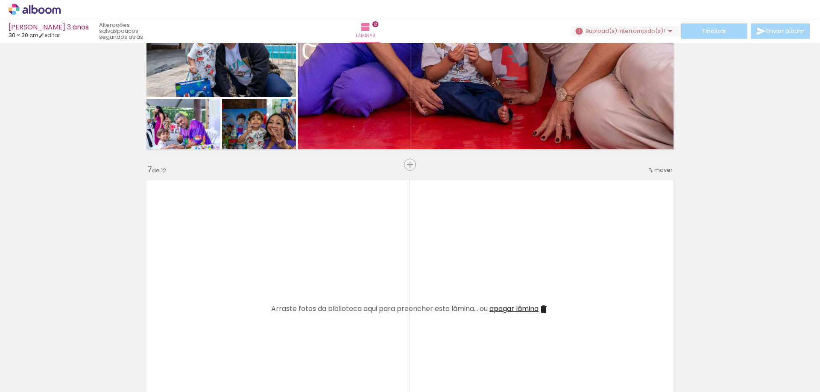
click at [377, 229] on quentale-layouter at bounding box center [410, 309] width 536 height 268
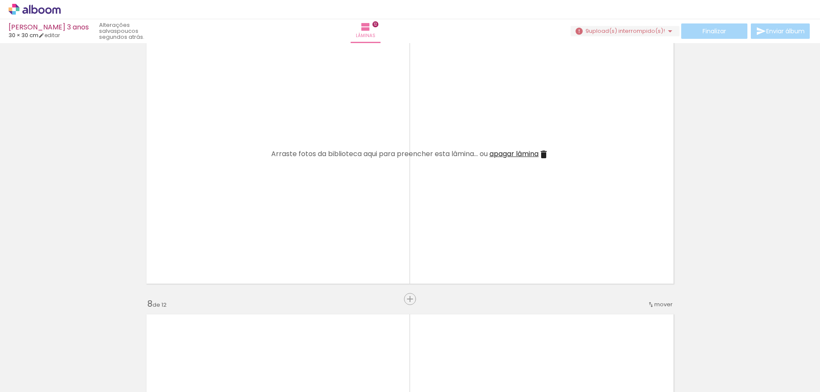
scroll to position [1800, 0]
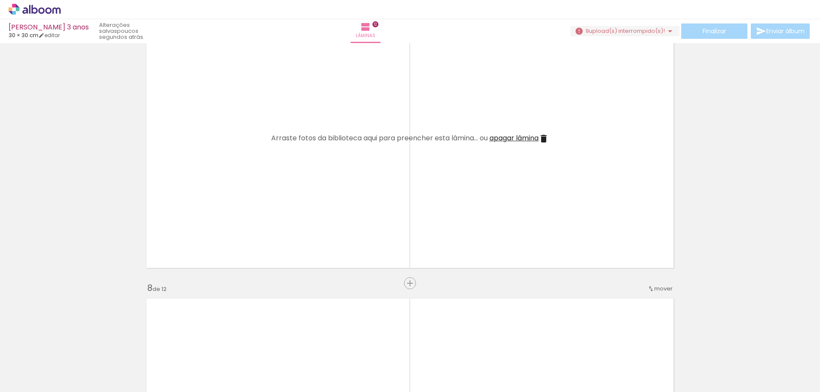
click at [402, 196] on quentale-layouter at bounding box center [410, 139] width 536 height 268
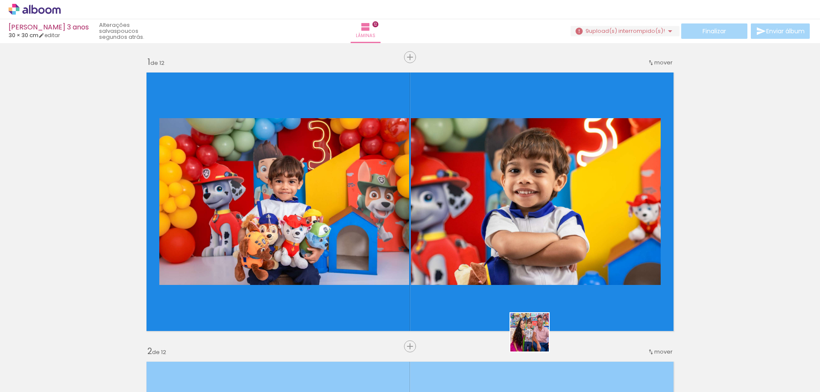
click at [567, 231] on quentale-workspace at bounding box center [410, 196] width 820 height 392
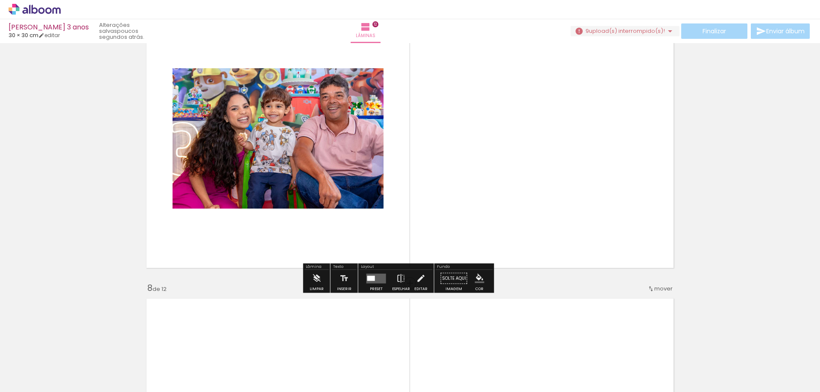
scroll to position [0, 710]
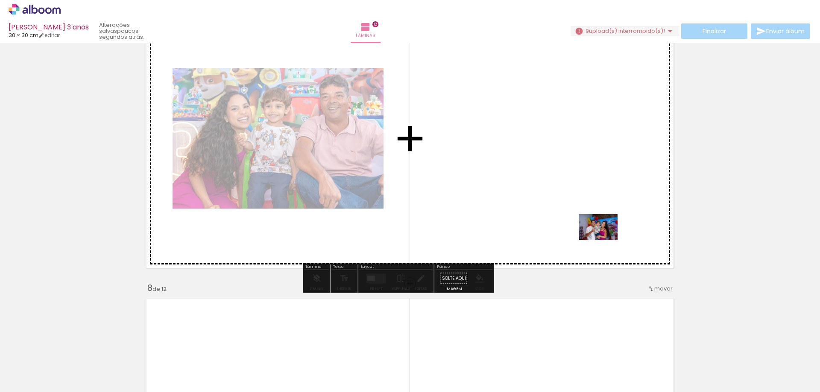
drag, startPoint x: 725, startPoint y: 371, endPoint x: 605, endPoint y: 241, distance: 177.0
click at [604, 240] on quentale-workspace at bounding box center [410, 196] width 820 height 392
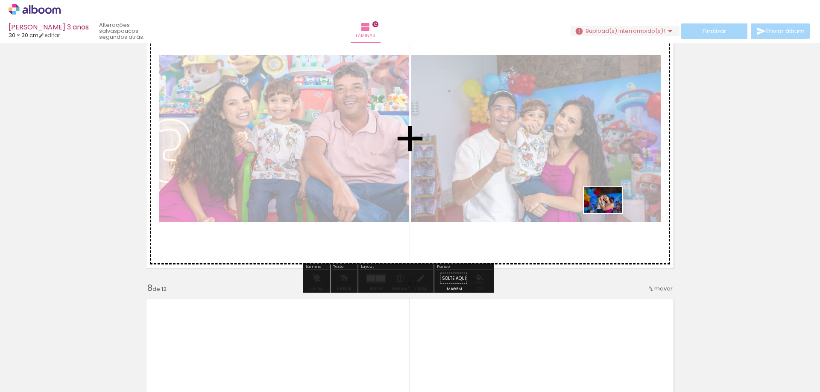
drag, startPoint x: 632, startPoint y: 370, endPoint x: 609, endPoint y: 213, distance: 158.8
click at [609, 213] on quentale-workspace at bounding box center [410, 196] width 820 height 392
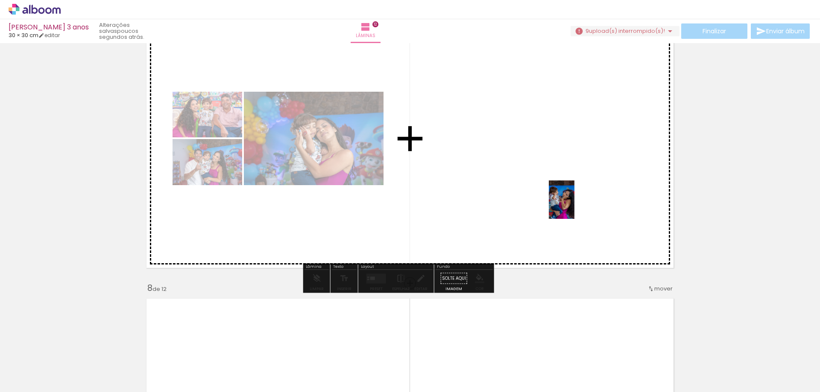
drag, startPoint x: 573, startPoint y: 368, endPoint x: 574, endPoint y: 206, distance: 161.8
click at [574, 206] on quentale-workspace at bounding box center [410, 196] width 820 height 392
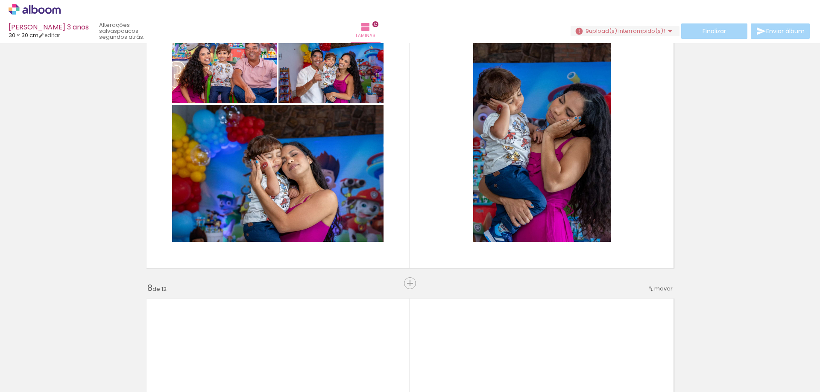
scroll to position [0, 1071]
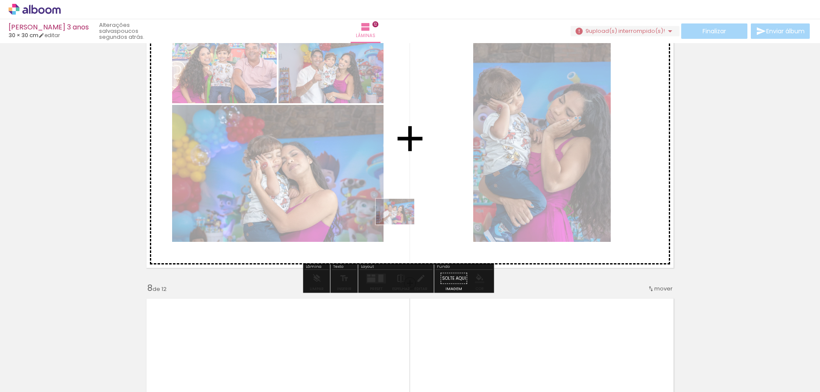
drag, startPoint x: 355, startPoint y: 373, endPoint x: 421, endPoint y: 189, distance: 195.7
click at [421, 190] on quentale-workspace at bounding box center [410, 196] width 820 height 392
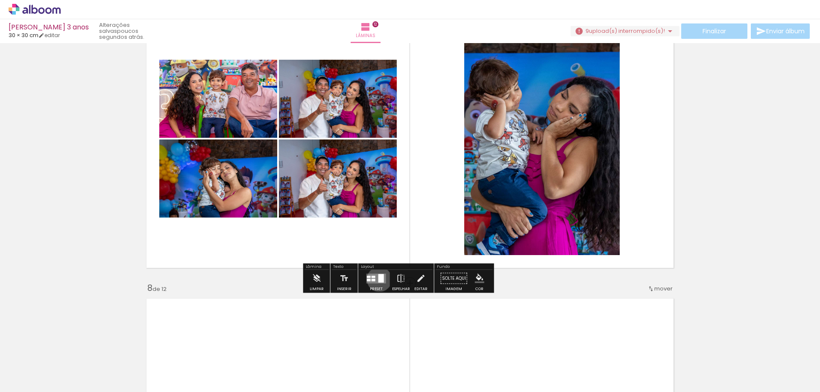
click at [384, 281] on div at bounding box center [381, 278] width 6 height 9
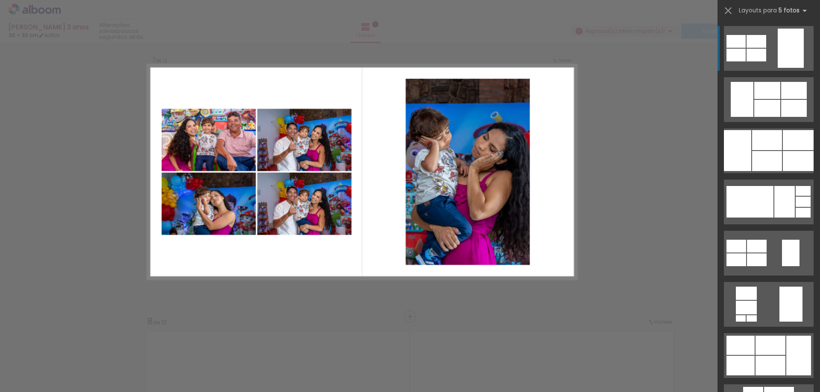
scroll to position [1747, 0]
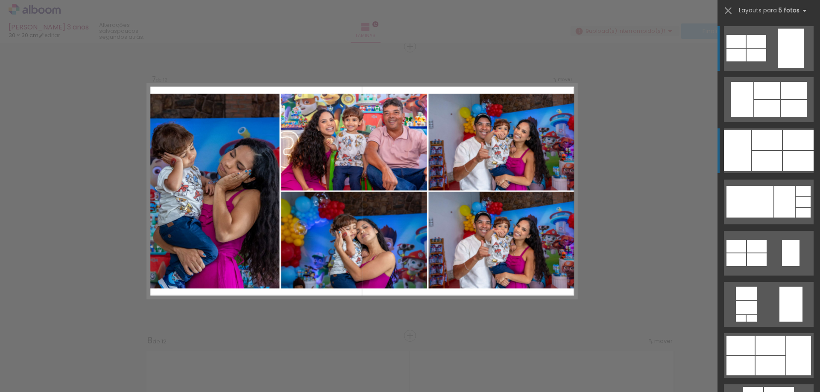
click at [783, 140] on div at bounding box center [798, 140] width 31 height 20
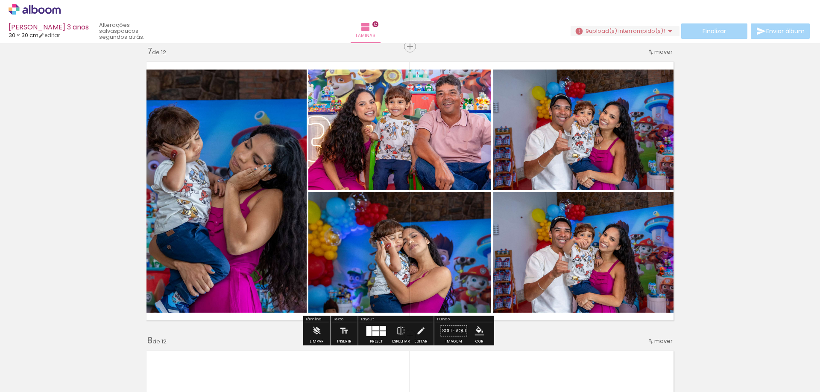
click at [263, 194] on quentale-photo at bounding box center [224, 191] width 165 height 243
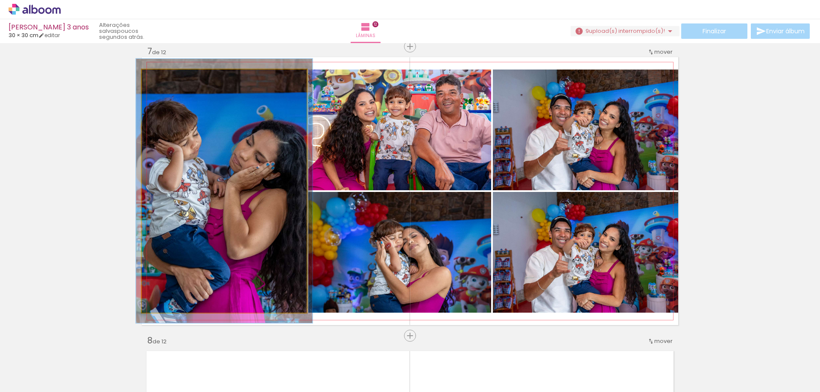
type paper-slider "107"
click at [164, 76] on div at bounding box center [164, 79] width 14 height 14
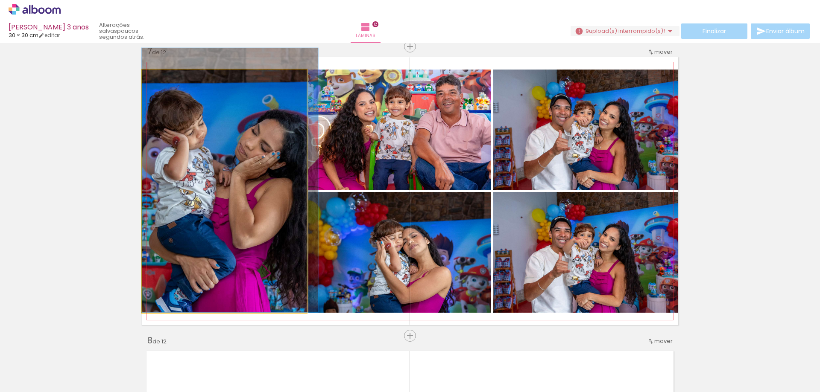
drag, startPoint x: 207, startPoint y: 147, endPoint x: 214, endPoint y: 113, distance: 35.3
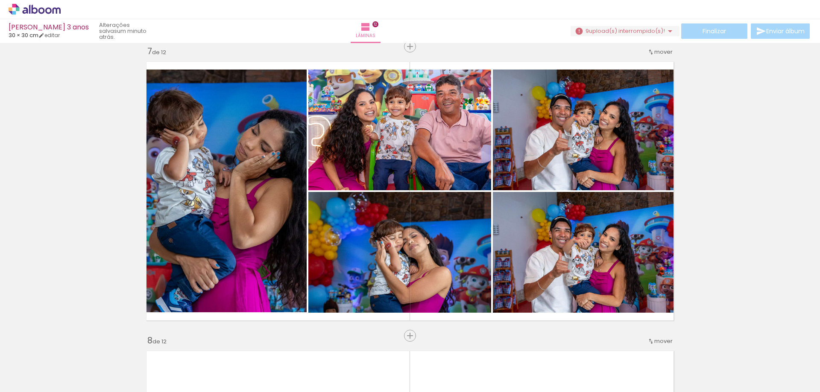
click at [710, 229] on div "Inserir lâmina 1 de 12 Inserir lâmina 2 de 12 Inserir lâmina 3 de 12 Inserir lâ…" at bounding box center [410, 180] width 820 height 3763
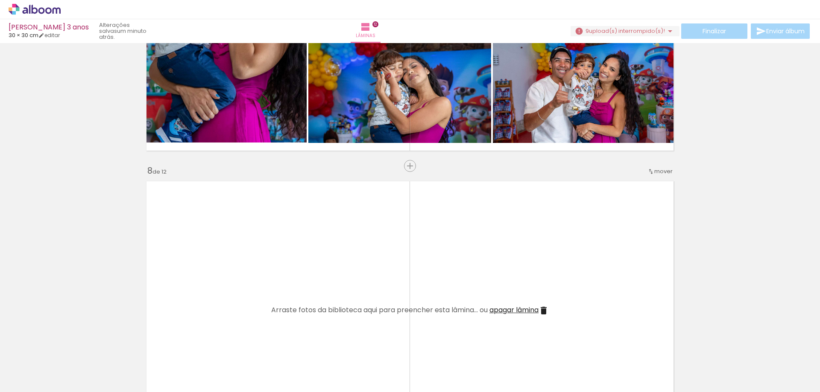
scroll to position [1918, 0]
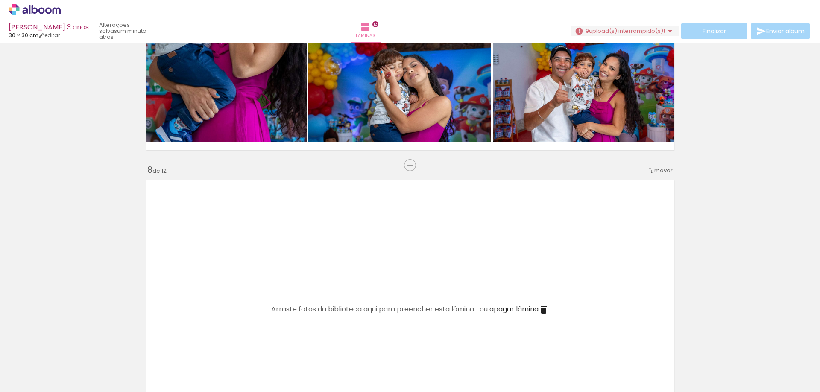
click at [430, 248] on quentale-layouter at bounding box center [410, 310] width 536 height 268
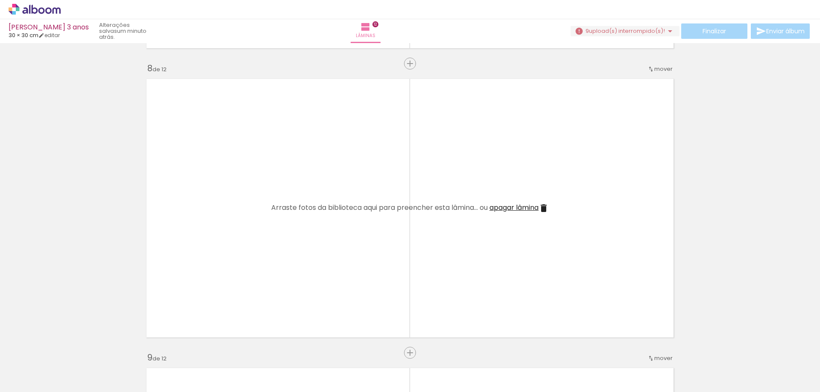
scroll to position [2046, 0]
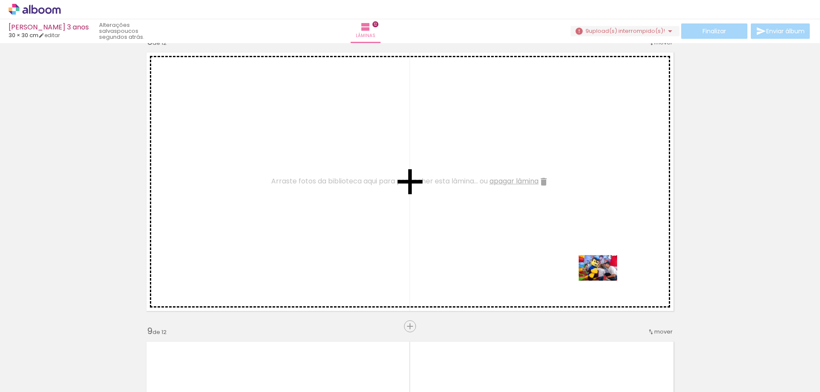
drag, startPoint x: 650, startPoint y: 372, endPoint x: 604, endPoint y: 280, distance: 102.9
click at [604, 280] on quentale-workspace at bounding box center [410, 196] width 820 height 392
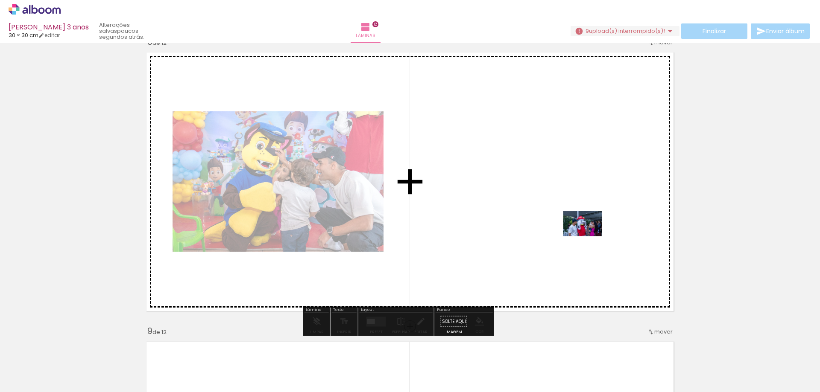
drag, startPoint x: 599, startPoint y: 358, endPoint x: 589, endPoint y: 237, distance: 121.7
click at [589, 237] on quentale-workspace at bounding box center [410, 196] width 820 height 392
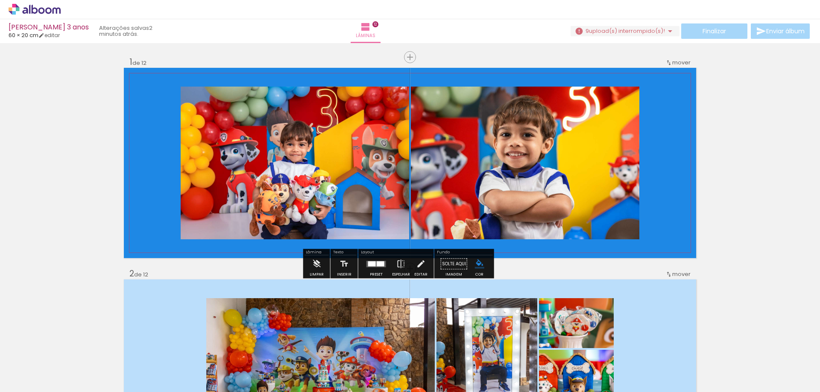
scroll to position [0, 120]
click at [53, 35] on link "editar" at bounding box center [48, 35] width 21 height 7
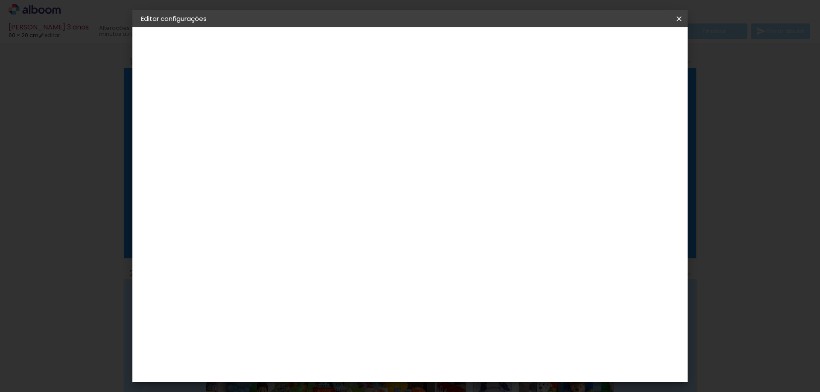
click at [461, 307] on input "60" at bounding box center [457, 300] width 22 height 13
click at [375, 140] on span "30" at bounding box center [373, 133] width 14 height 13
click at [266, 221] on div "cm" at bounding box center [270, 214] width 10 height 13
click at [165, 103] on div "Tamanho livre" at bounding box center [173, 105] width 29 height 12
click at [430, 178] on div "Sugerir uma encadernadora" at bounding box center [403, 178] width 53 height 14
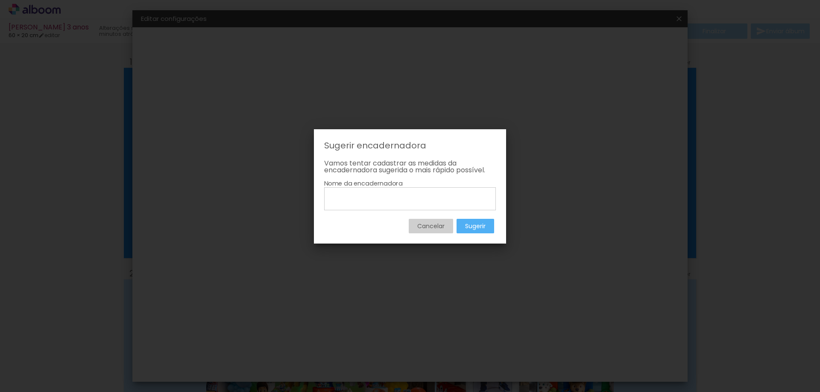
click at [339, 206] on input at bounding box center [410, 198] width 166 height 15
type input "vila encadernação"
click at [0, 0] on slot "Sugerir" at bounding box center [0, 0] width 0 height 0
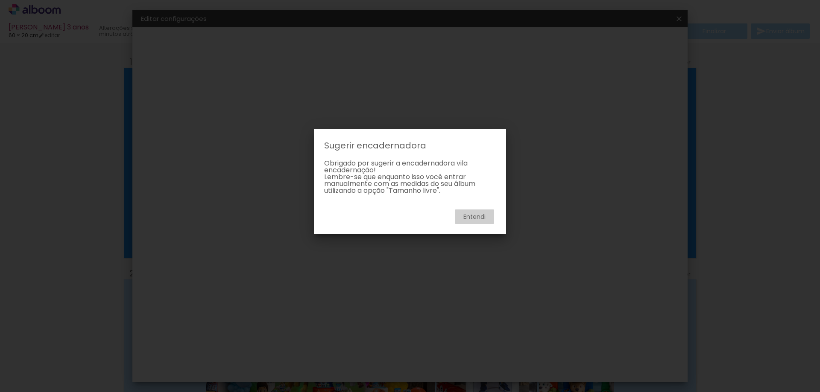
click at [611, 289] on iron-overlay-backdrop at bounding box center [410, 196] width 820 height 392
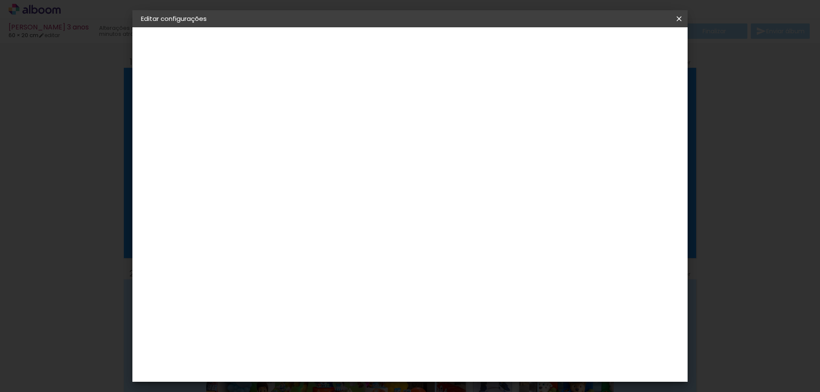
click at [345, 137] on span at bounding box center [342, 136] width 7 height 7
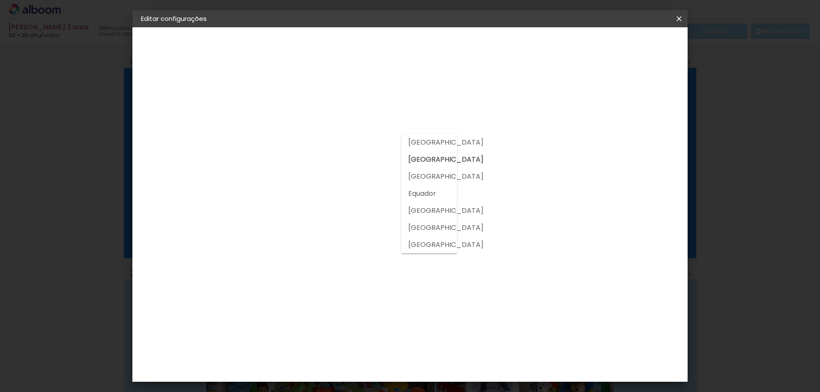
click at [0, 0] on slot "[GEOGRAPHIC_DATA]" at bounding box center [0, 0] width 0 height 0
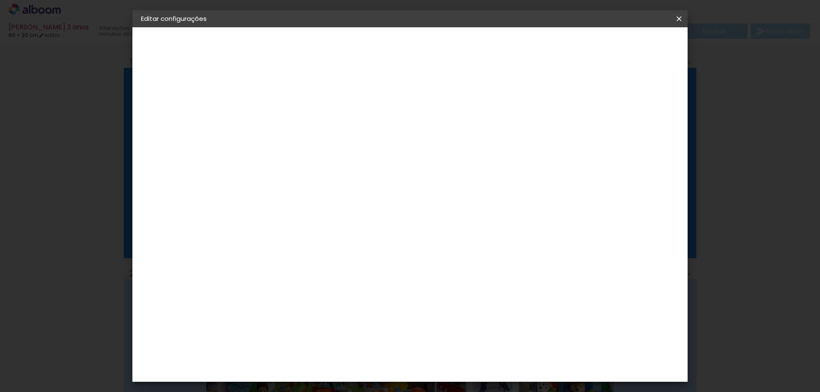
click at [441, 126] on paper-item "Tamanho Livre" at bounding box center [400, 129] width 82 height 19
click at [373, 130] on iron-icon at bounding box center [368, 130] width 10 height 10
click at [441, 131] on paper-item "Tamanho Livre" at bounding box center [400, 129] width 82 height 19
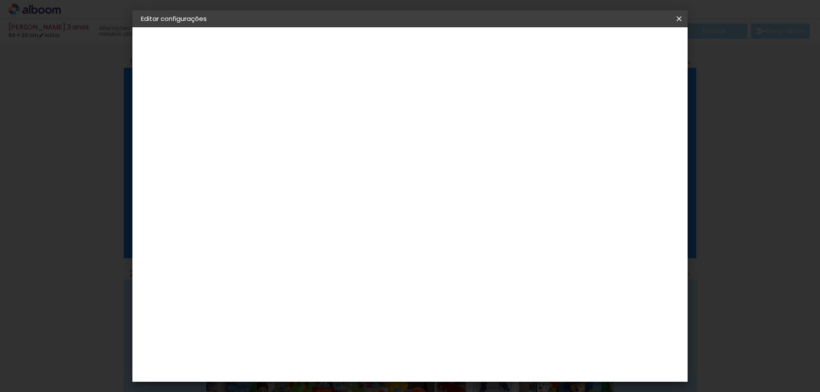
click at [441, 131] on paper-item "Tamanho Livre" at bounding box center [400, 129] width 82 height 19
click at [0, 0] on slot "Avançar" at bounding box center [0, 0] width 0 height 0
click at [262, 221] on input "20" at bounding box center [254, 214] width 22 height 13
click at [385, 140] on span "cm" at bounding box center [385, 133] width 10 height 13
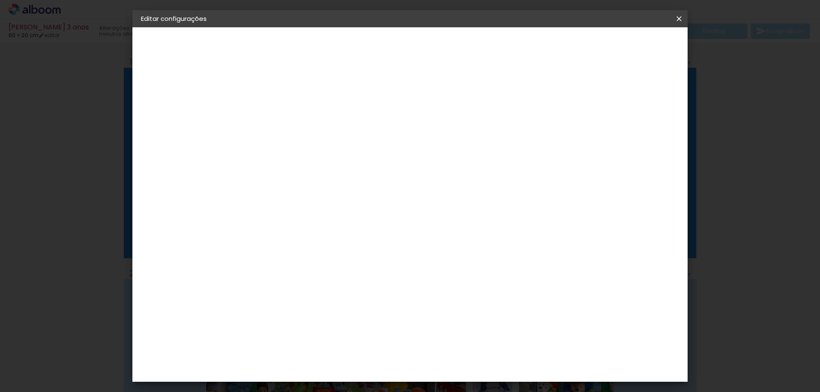
click at [625, 43] on span "Salvar configurações" at bounding box center [593, 45] width 63 height 6
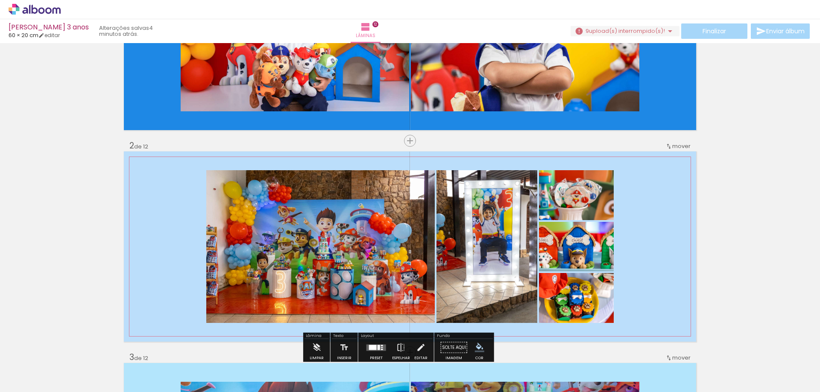
scroll to position [171, 0]
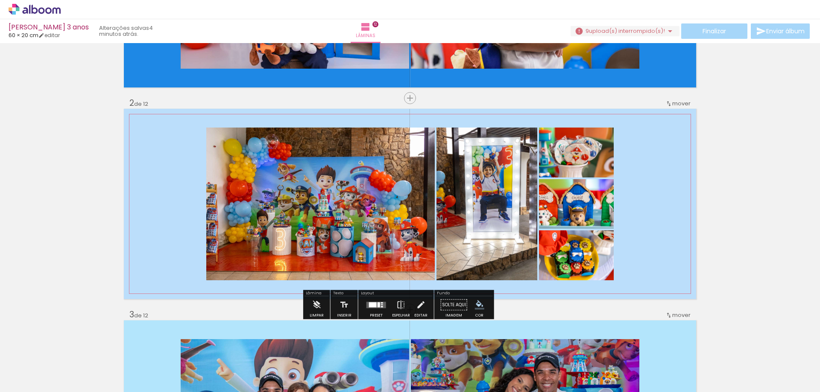
click at [356, 207] on quentale-photo at bounding box center [320, 204] width 228 height 153
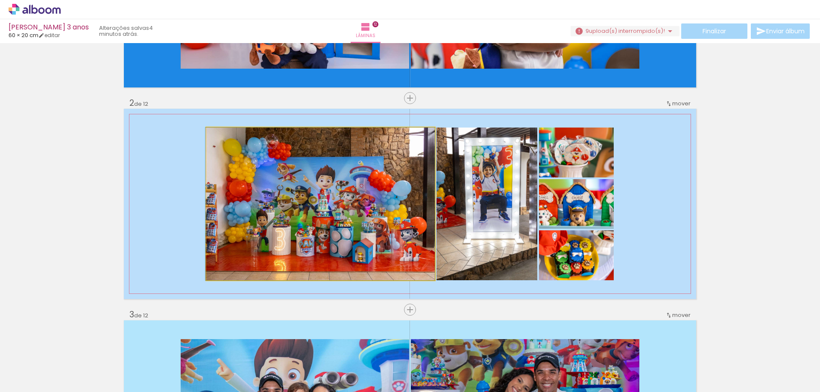
drag, startPoint x: 356, startPoint y: 207, endPoint x: 317, endPoint y: 209, distance: 39.3
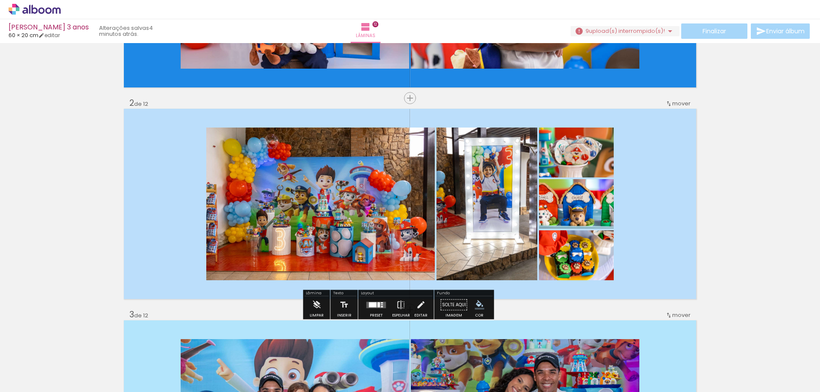
click at [377, 306] on div at bounding box center [373, 304] width 8 height 5
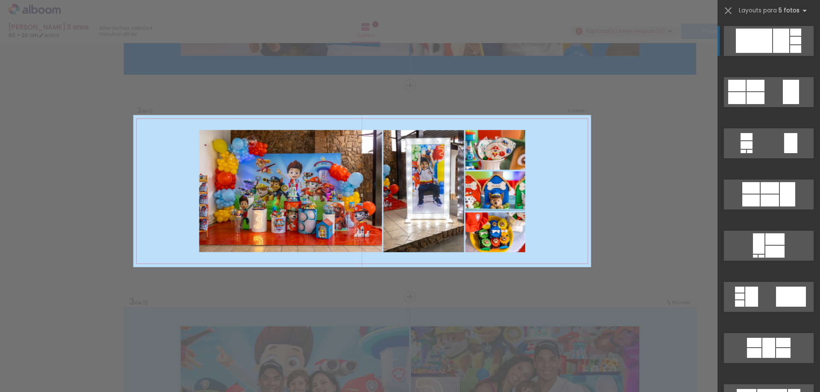
scroll to position [184, 0]
click at [763, 36] on div at bounding box center [754, 41] width 36 height 24
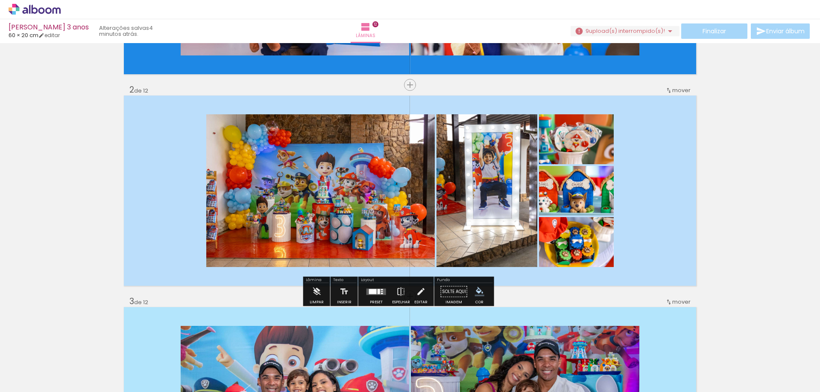
click at [383, 295] on quentale-layouter at bounding box center [376, 292] width 20 height 6
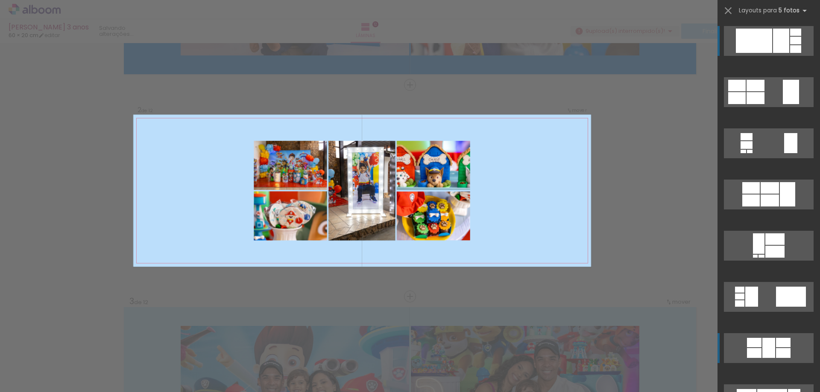
scroll to position [196, 0]
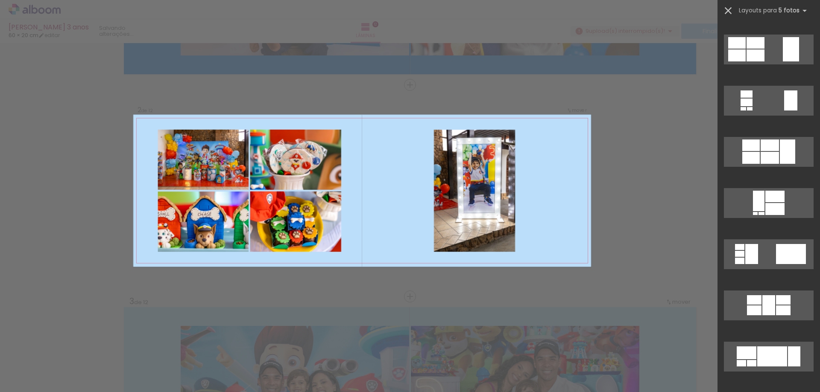
click at [729, 9] on iron-icon at bounding box center [728, 11] width 12 height 12
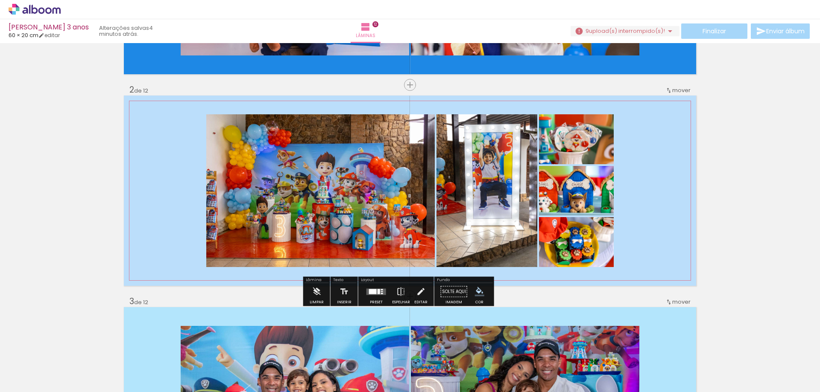
scroll to position [227, 0]
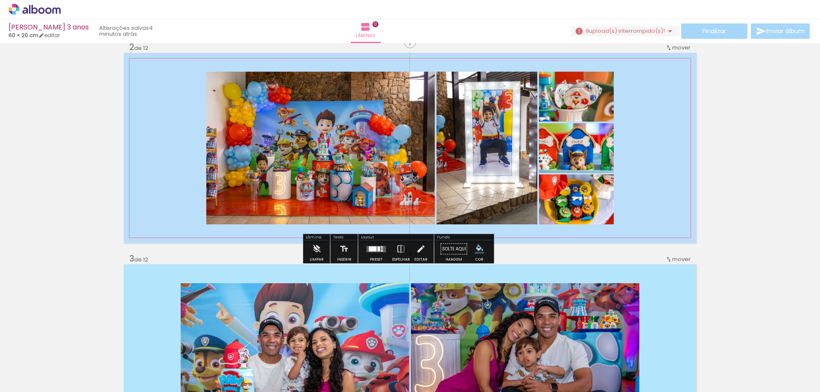
click at [316, 119] on quentale-photo at bounding box center [320, 148] width 228 height 153
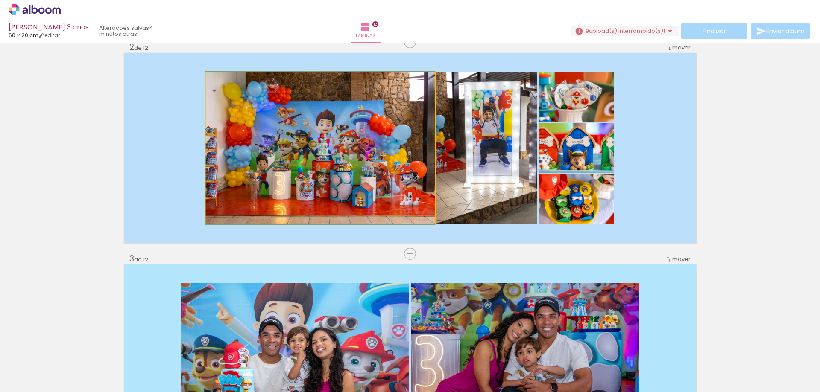
click at [316, 119] on quentale-photo at bounding box center [320, 148] width 228 height 153
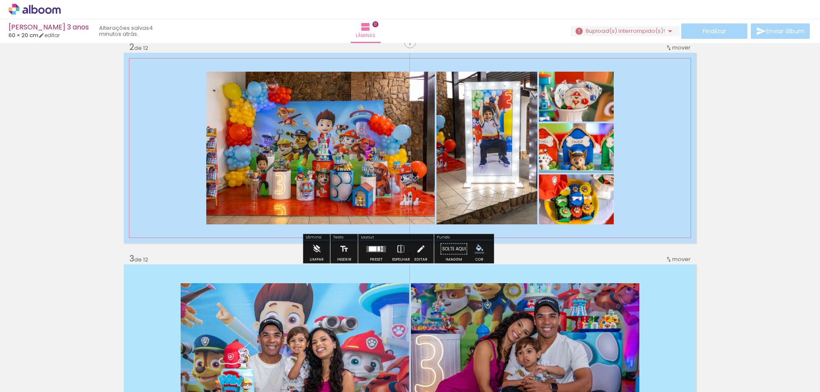
click at [289, 115] on quentale-photo at bounding box center [320, 148] width 228 height 153
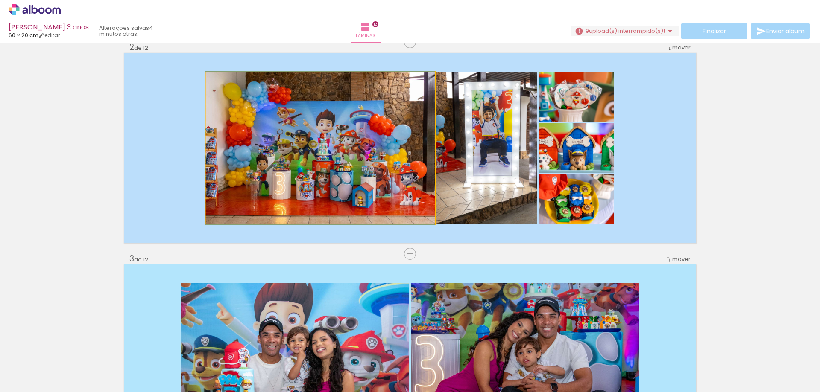
click at [289, 115] on quentale-photo at bounding box center [320, 148] width 228 height 153
drag, startPoint x: 209, startPoint y: 209, endPoint x: 195, endPoint y: 211, distance: 14.3
click at [195, 211] on quentale-layouter at bounding box center [410, 148] width 572 height 190
drag, startPoint x: 263, startPoint y: 175, endPoint x: 207, endPoint y: 172, distance: 56.5
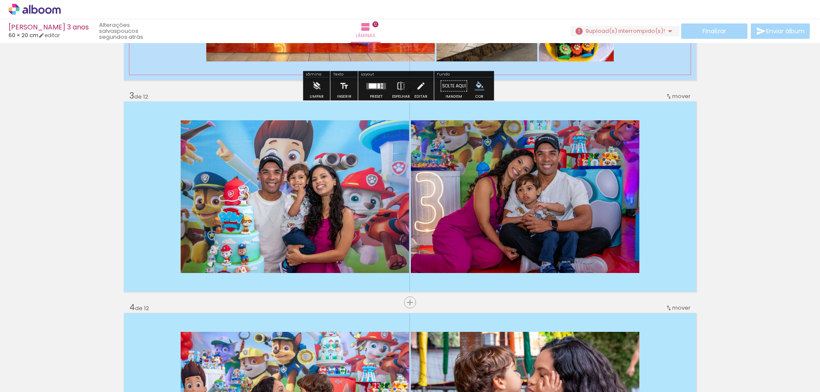
scroll to position [397, 0]
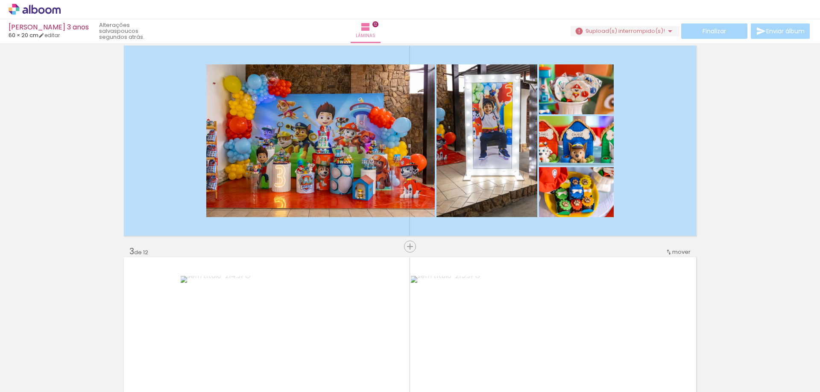
scroll to position [225, 0]
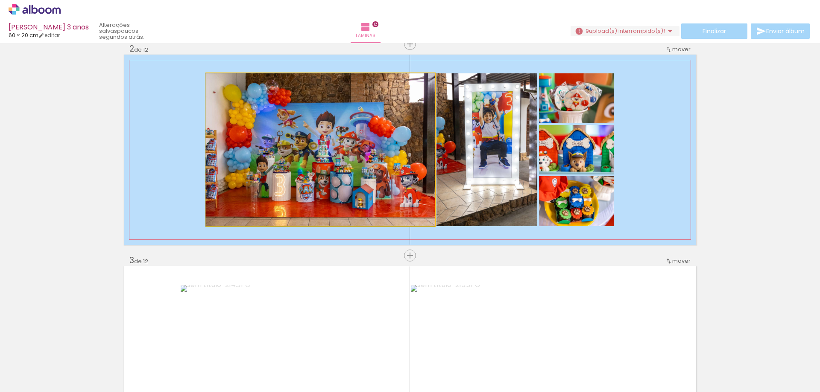
click at [339, 143] on quentale-photo at bounding box center [320, 149] width 228 height 153
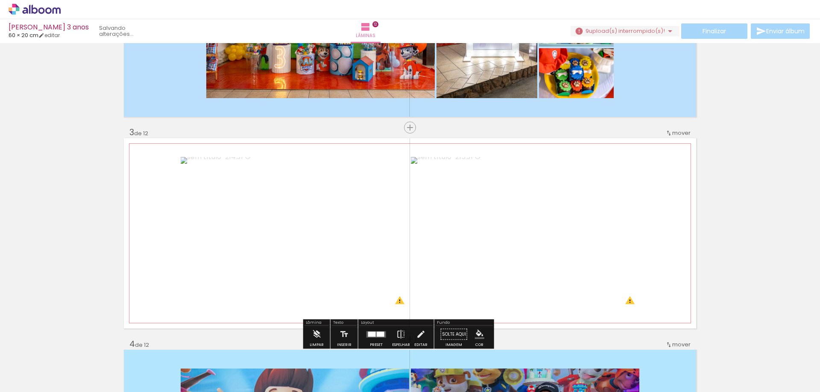
scroll to position [438, 0]
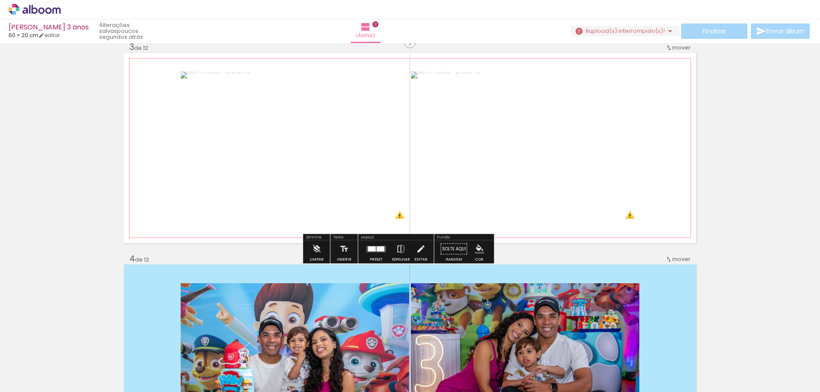
click at [677, 48] on span "mover" at bounding box center [681, 48] width 18 height 8
click at [647, 89] on span "depois da" at bounding box center [638, 89] width 29 height 14
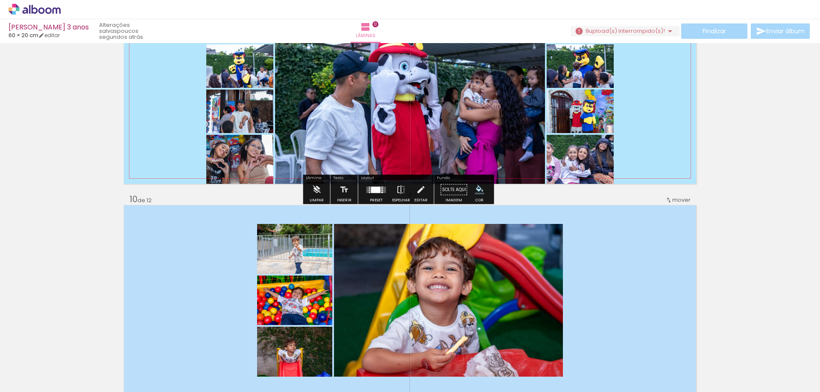
scroll to position [1846, 0]
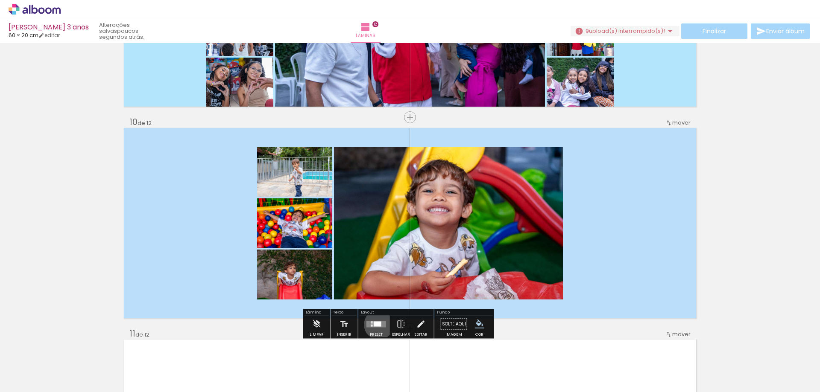
click at [381, 326] on div at bounding box center [378, 323] width 8 height 5
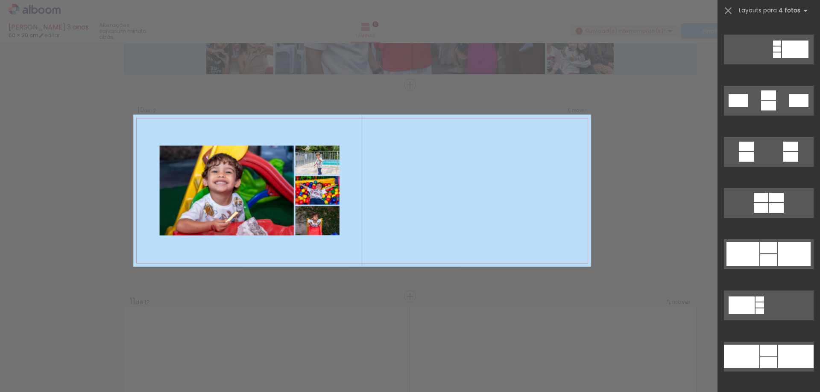
scroll to position [1008, 0]
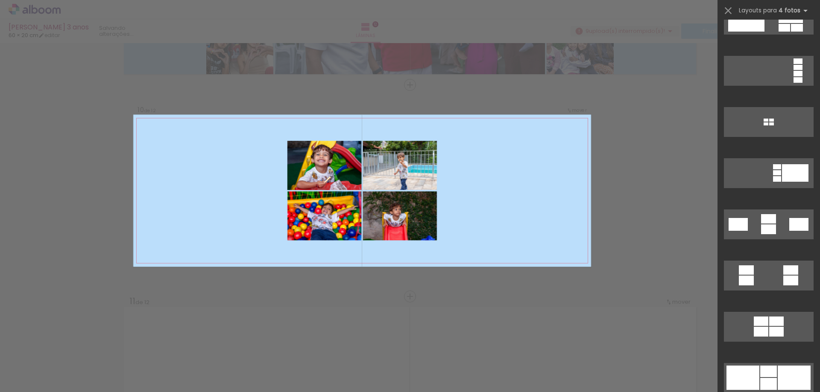
scroll to position [879, 0]
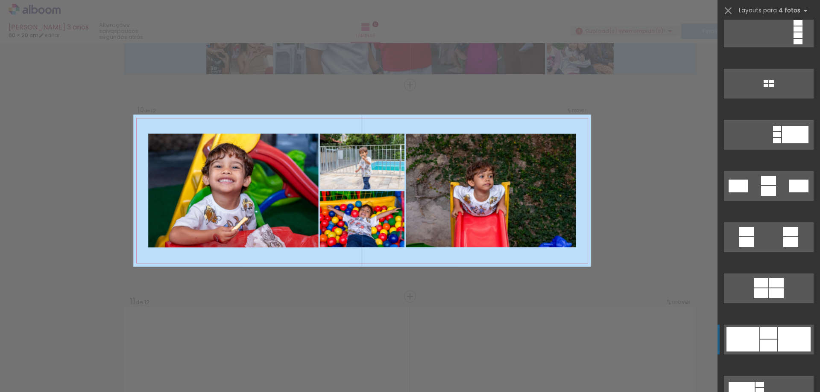
click at [761, 185] on div at bounding box center [768, 180] width 15 height 9
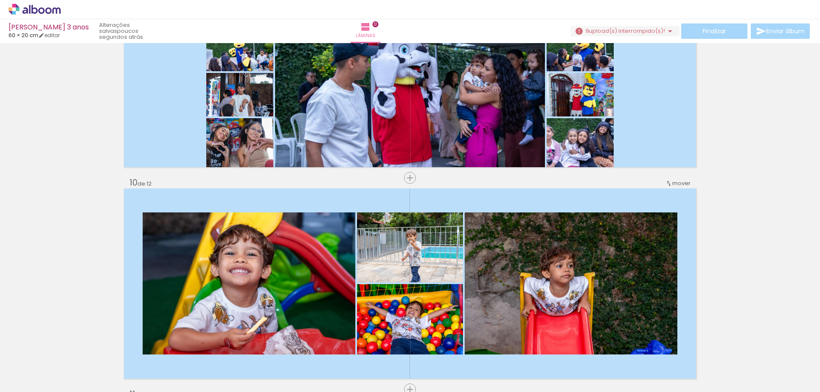
scroll to position [1963, 0]
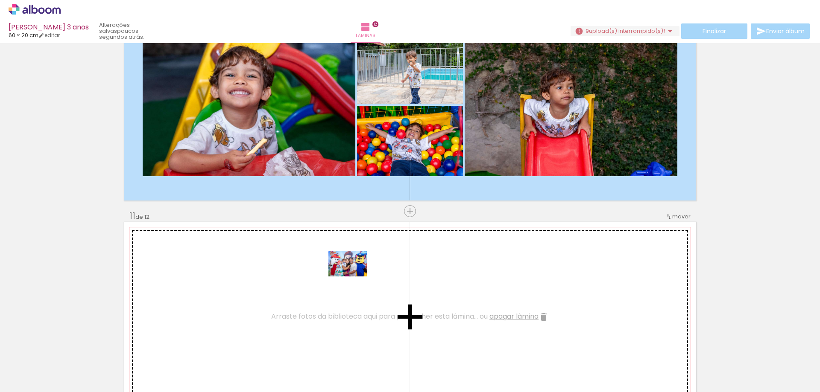
drag, startPoint x: 358, startPoint y: 365, endPoint x: 354, endPoint y: 277, distance: 88.9
click at [354, 277] on quentale-workspace at bounding box center [410, 196] width 820 height 392
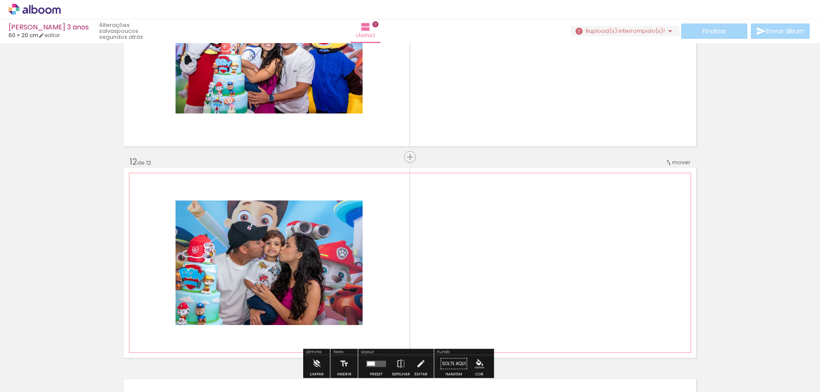
scroll to position [2144, 0]
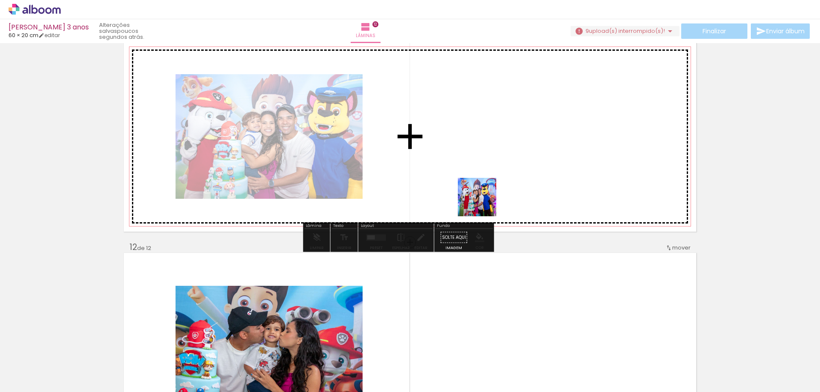
drag, startPoint x: 405, startPoint y: 374, endPoint x: 486, endPoint y: 196, distance: 195.6
click at [486, 196] on quentale-workspace at bounding box center [410, 196] width 820 height 392
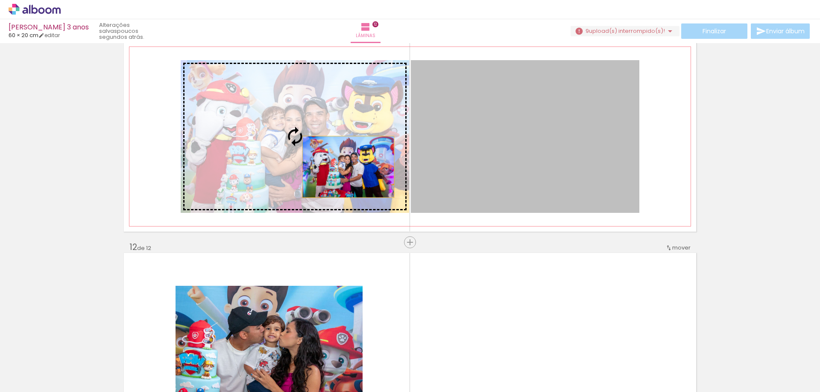
drag, startPoint x: 505, startPoint y: 173, endPoint x: 345, endPoint y: 167, distance: 159.8
click at [0, 0] on slot at bounding box center [0, 0] width 0 height 0
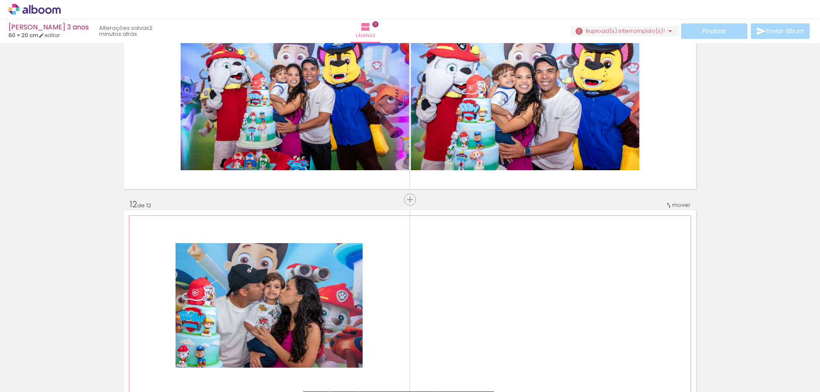
scroll to position [2272, 0]
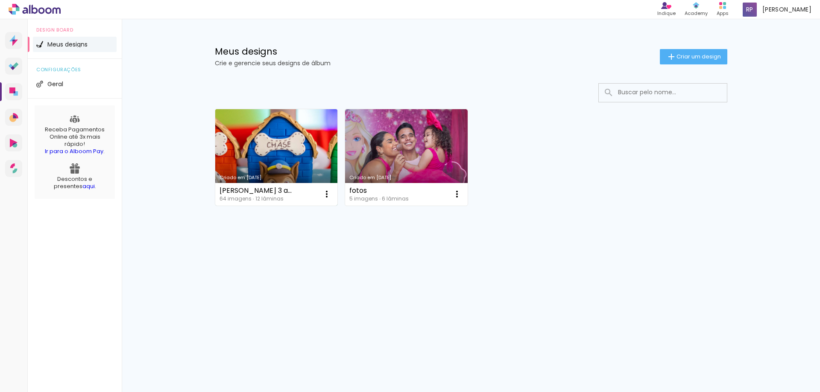
click at [289, 144] on link "Criado em [DATE]" at bounding box center [276, 157] width 123 height 96
